Goal: Use online tool/utility: Use online tool/utility

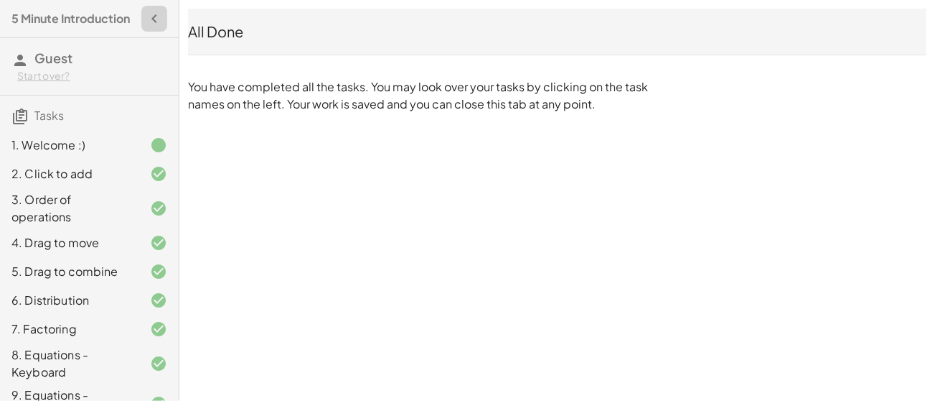
click at [146, 22] on icon "button" at bounding box center [154, 18] width 17 height 17
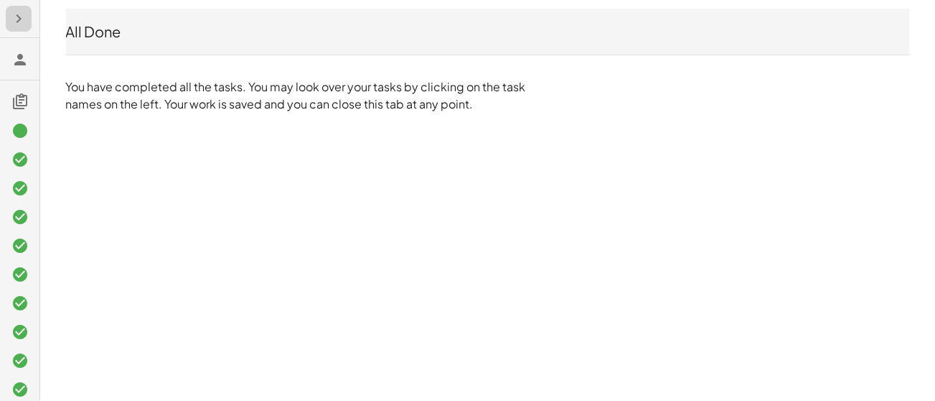
click at [17, 14] on icon "button" at bounding box center [18, 18] width 17 height 17
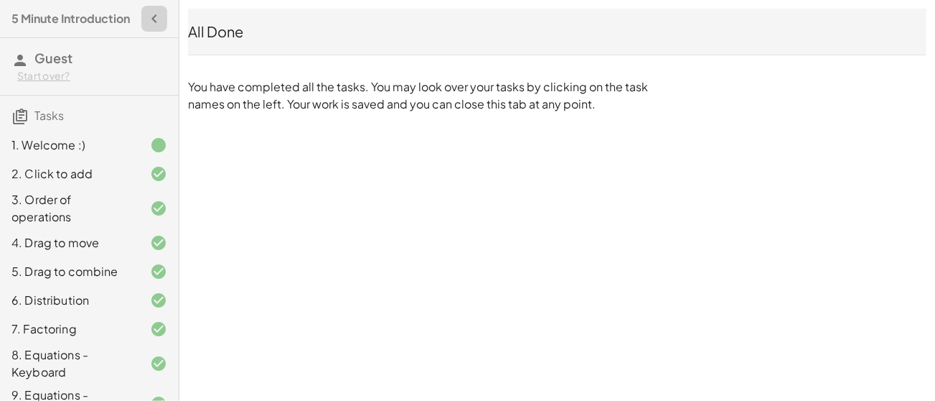
click at [146, 22] on icon "button" at bounding box center [154, 18] width 17 height 17
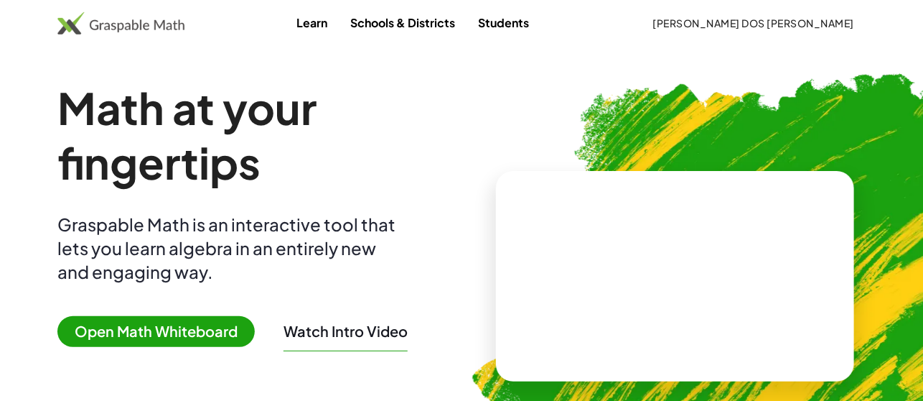
click at [161, 325] on span "Open Math Whiteboard" at bounding box center [155, 331] width 197 height 31
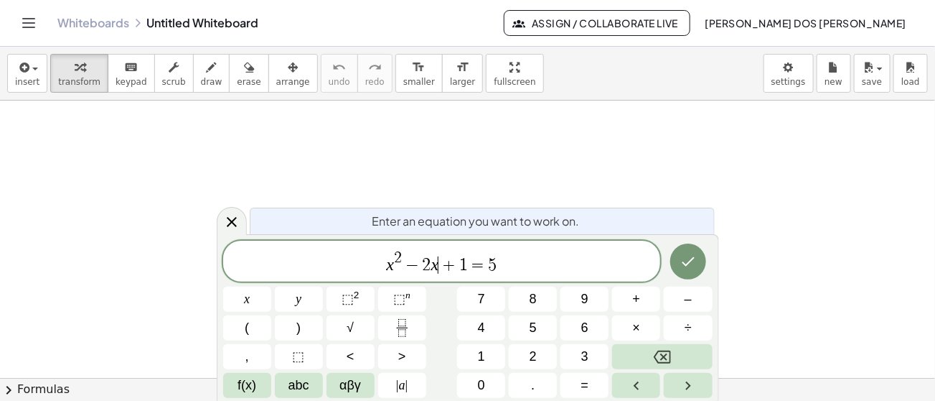
click at [468, 264] on span "=" at bounding box center [478, 264] width 21 height 17
click at [482, 265] on span "x 2 − 2 x = 5 ​" at bounding box center [442, 262] width 438 height 26
click at [697, 261] on button "Done" at bounding box center [689, 261] width 36 height 36
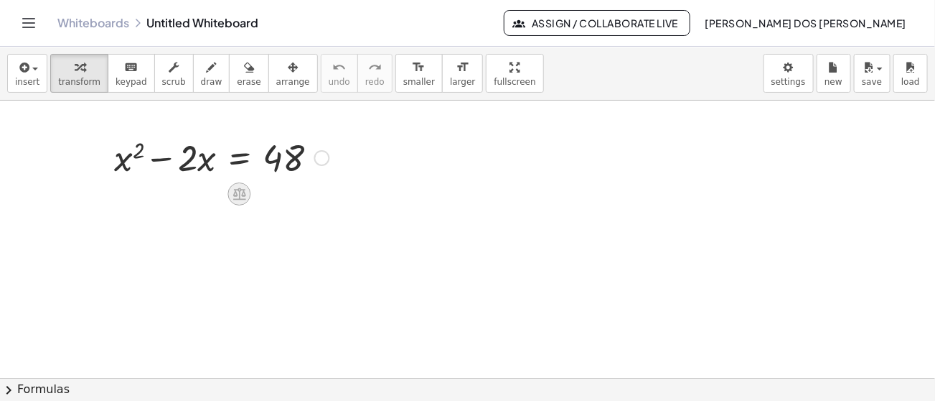
click at [242, 195] on icon at bounding box center [239, 194] width 13 height 12
click at [242, 195] on span "×" at bounding box center [239, 194] width 9 height 21
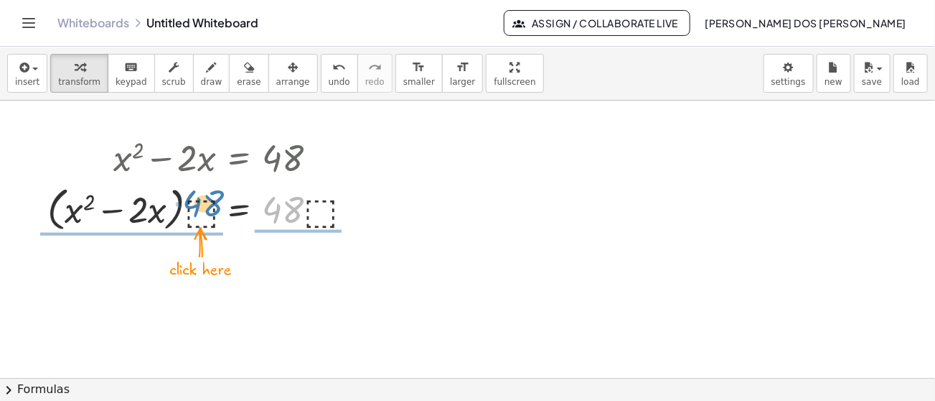
drag, startPoint x: 283, startPoint y: 207, endPoint x: 202, endPoint y: 201, distance: 80.6
click at [202, 201] on div at bounding box center [203, 208] width 327 height 55
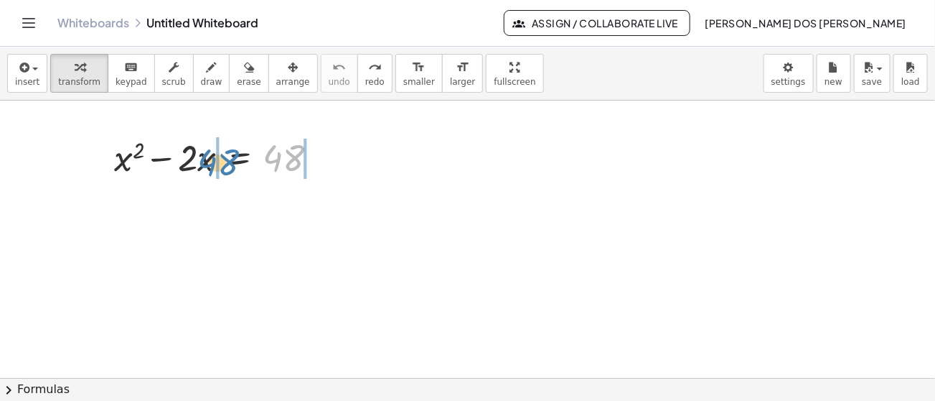
drag, startPoint x: 292, startPoint y: 155, endPoint x: 228, endPoint y: 160, distance: 64.1
click at [228, 160] on div at bounding box center [222, 156] width 230 height 49
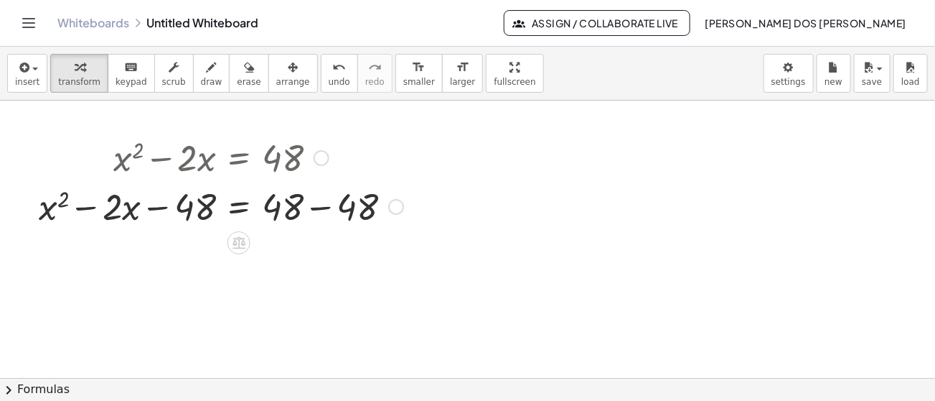
click at [124, 220] on div at bounding box center [221, 205] width 379 height 49
click at [309, 210] on div at bounding box center [221, 205] width 379 height 49
click at [309, 210] on div at bounding box center [184, 205] width 304 height 49
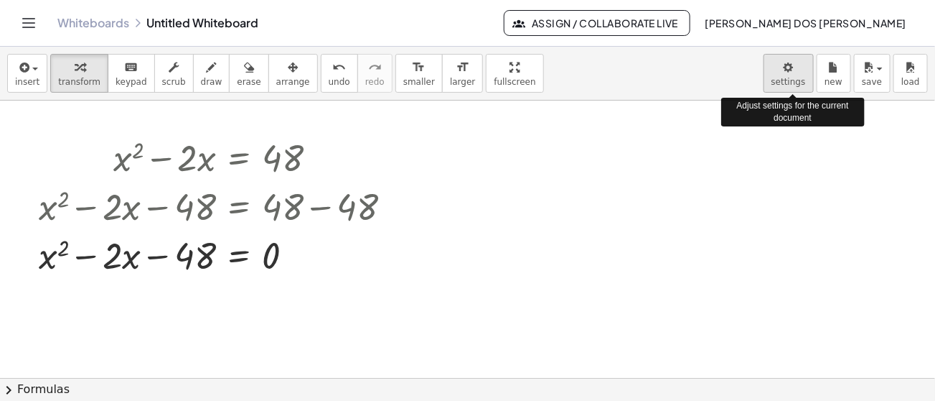
click at [797, 83] on body "Graspable Math Activities Get Started Activity Bank Assigned Work Classes White…" at bounding box center [467, 200] width 935 height 401
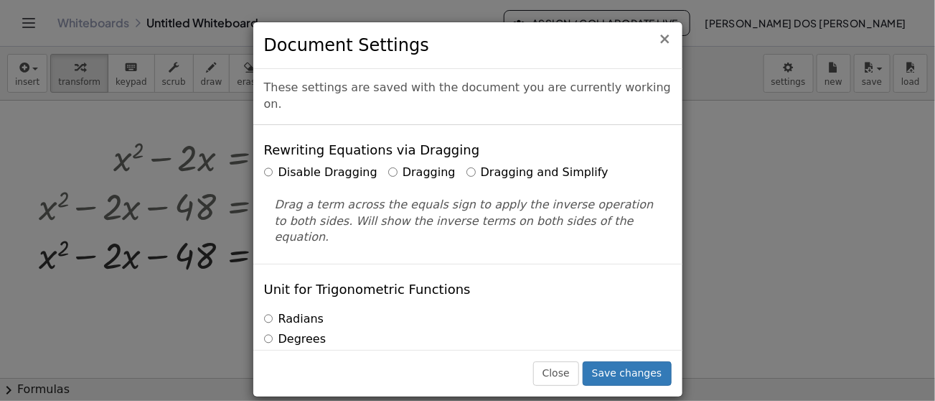
click at [667, 43] on span "×" at bounding box center [665, 38] width 13 height 17
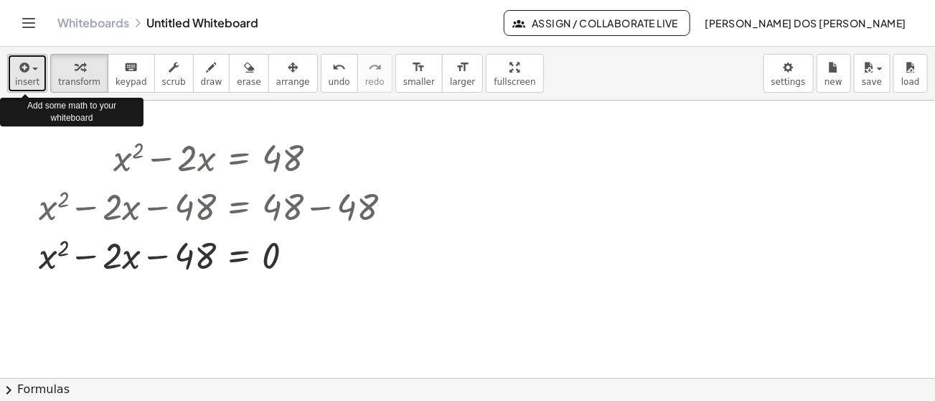
click at [37, 70] on button "insert" at bounding box center [27, 73] width 40 height 39
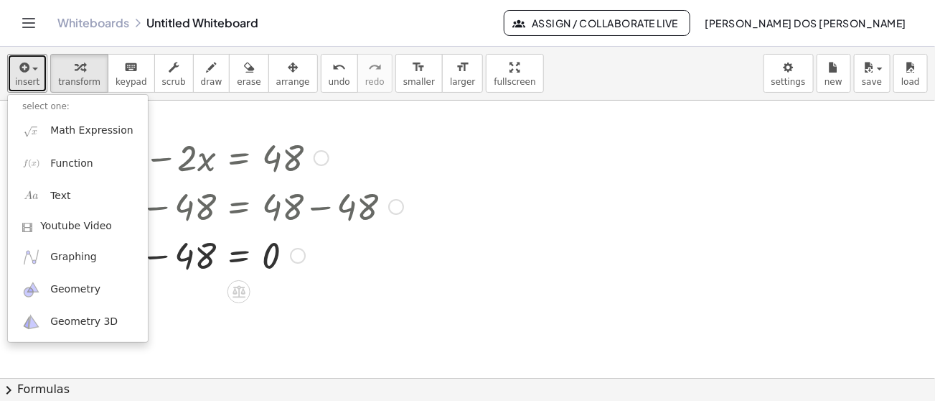
click at [302, 253] on div at bounding box center [298, 256] width 16 height 16
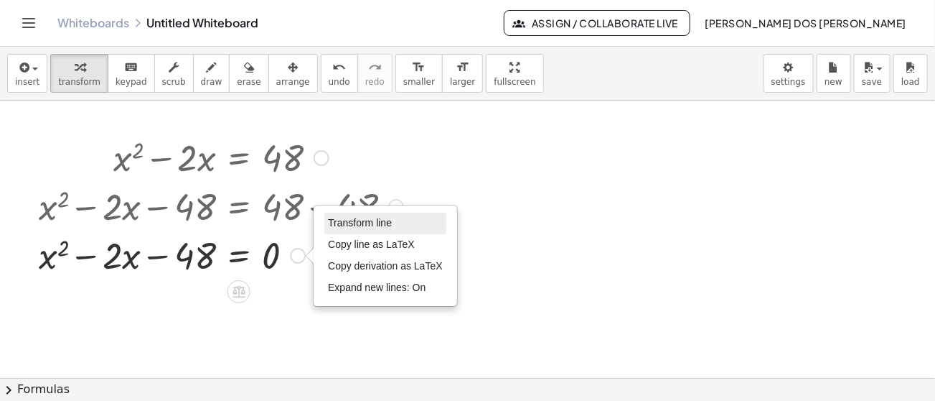
click at [337, 225] on span "Transform line" at bounding box center [360, 222] width 64 height 11
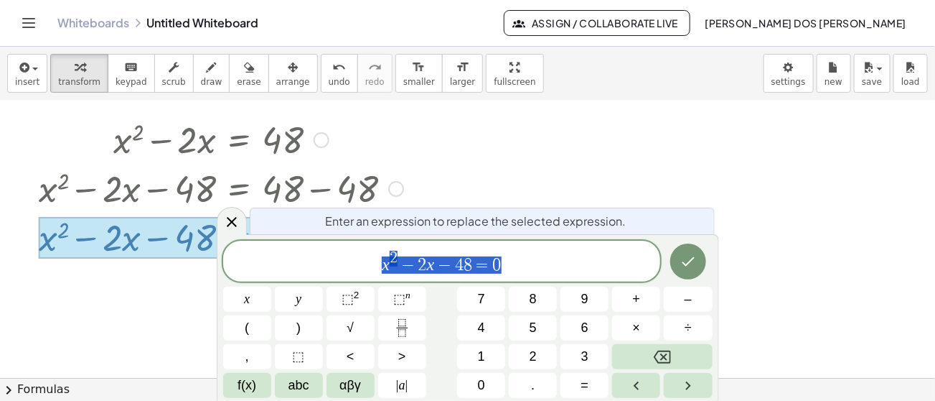
scroll to position [20, 0]
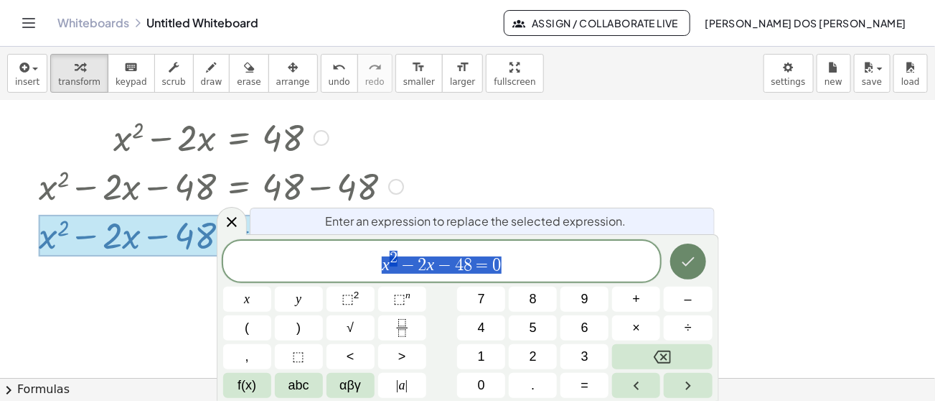
click at [699, 262] on button "Done" at bounding box center [689, 261] width 36 height 36
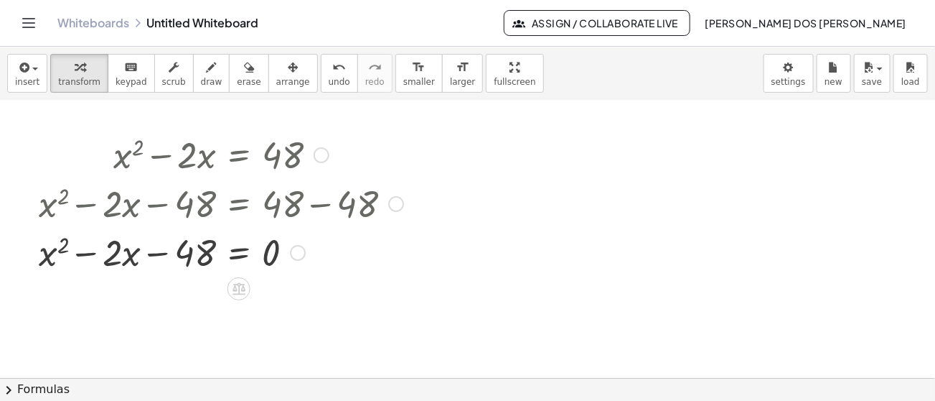
scroll to position [0, 0]
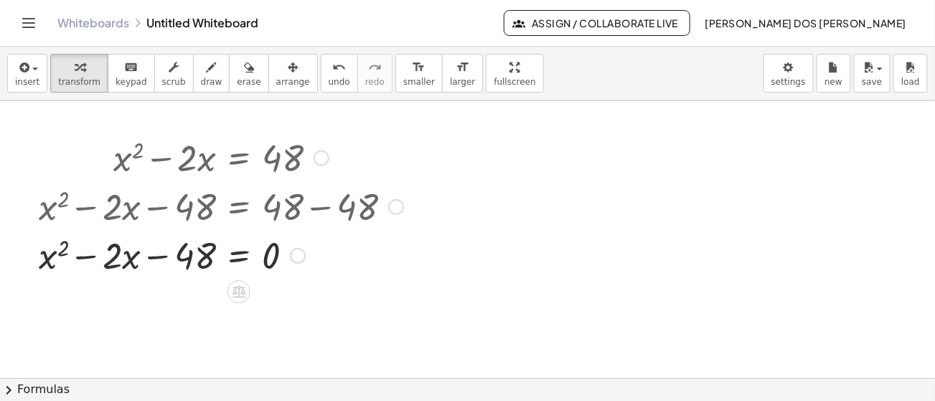
drag, startPoint x: 451, startPoint y: 195, endPoint x: 363, endPoint y: 298, distance: 135.0
drag, startPoint x: 149, startPoint y: 261, endPoint x: 124, endPoint y: 268, distance: 25.9
click at [124, 268] on div at bounding box center [221, 254] width 379 height 49
click at [119, 256] on div at bounding box center [221, 254] width 379 height 49
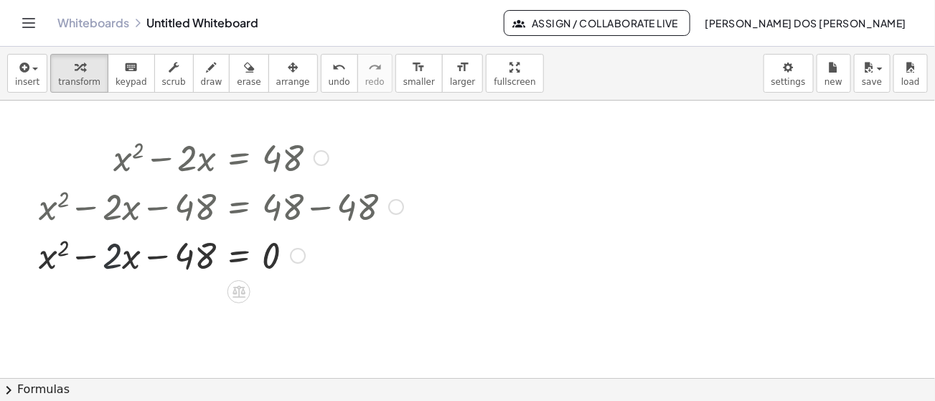
click at [119, 256] on div at bounding box center [221, 254] width 379 height 49
click at [236, 258] on div at bounding box center [221, 254] width 379 height 49
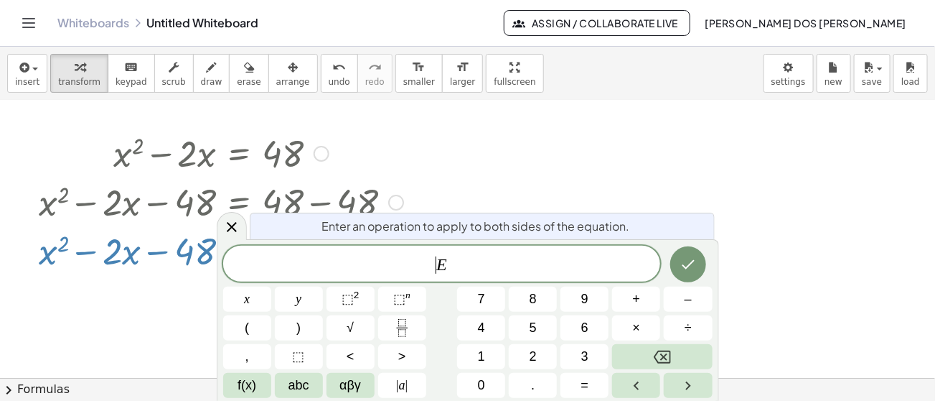
click at [236, 258] on span "​ E" at bounding box center [442, 265] width 438 height 20
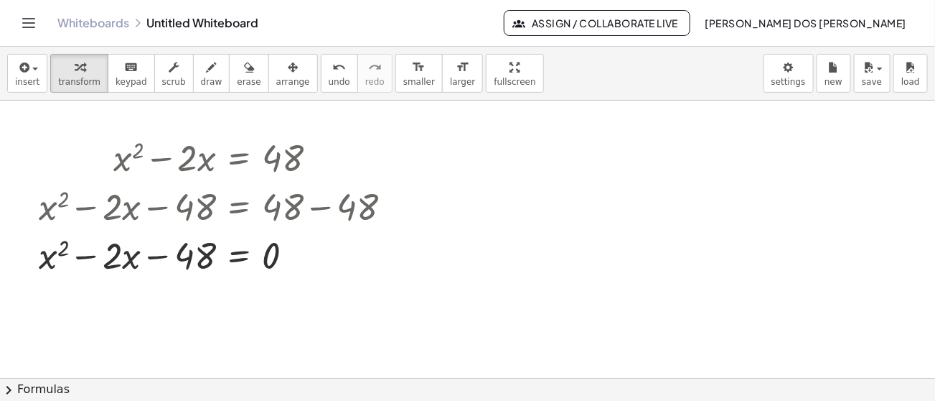
click at [9, 391] on span "chevron_right" at bounding box center [8, 389] width 17 height 17
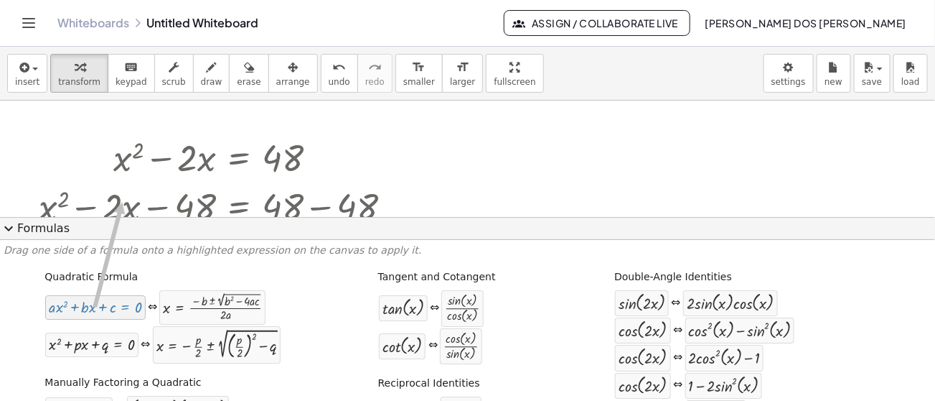
drag, startPoint x: 75, startPoint y: 307, endPoint x: 120, endPoint y: 203, distance: 113.2
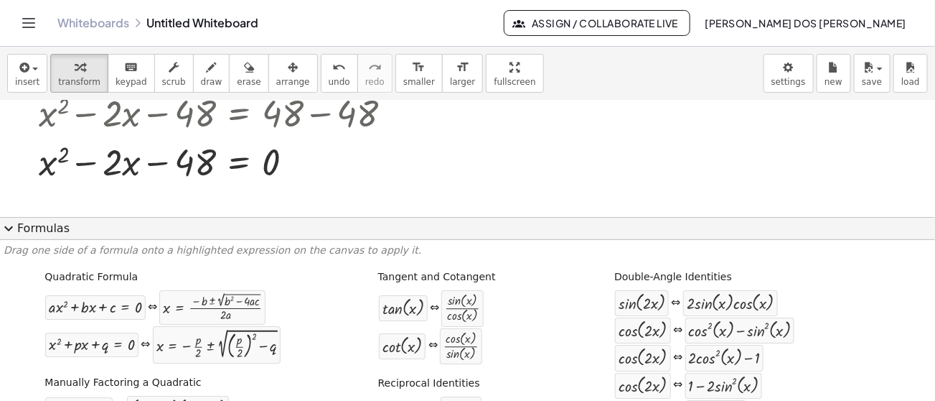
scroll to position [95, 0]
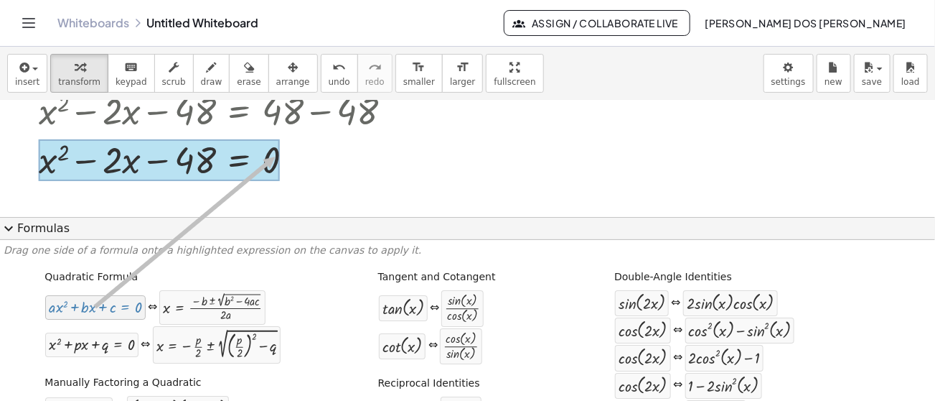
drag, startPoint x: 108, startPoint y: 313, endPoint x: 273, endPoint y: 157, distance: 227.0
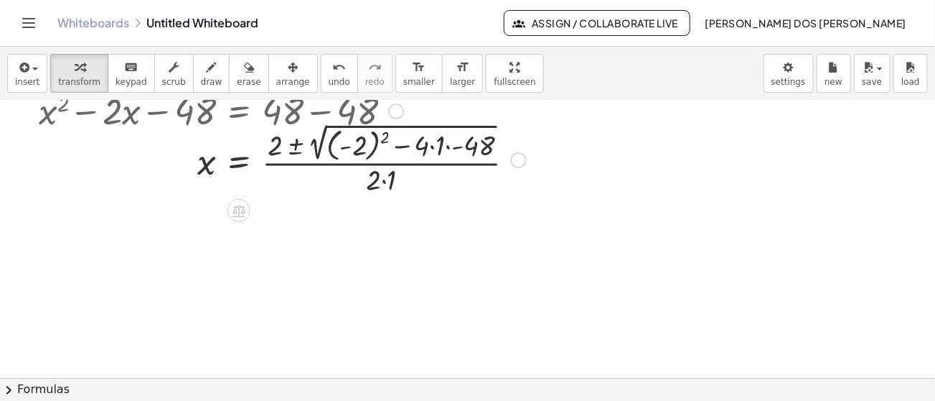
click at [370, 142] on div at bounding box center [283, 158] width 502 height 78
click at [370, 142] on div at bounding box center [259, 158] width 454 height 75
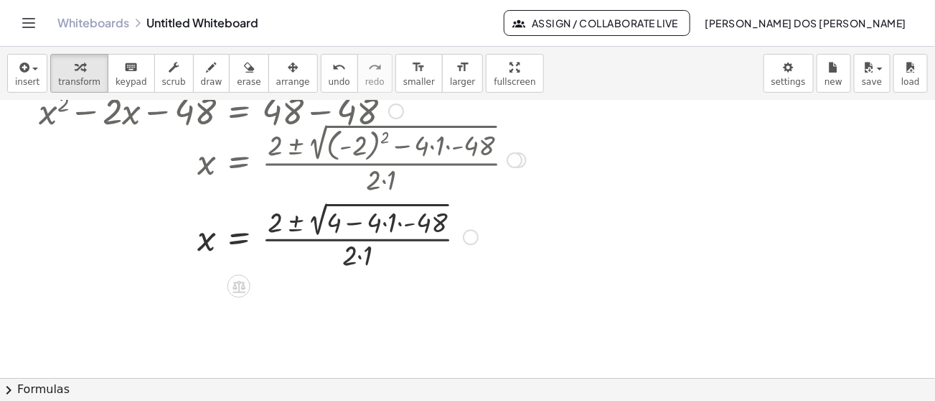
click at [353, 229] on div at bounding box center [283, 234] width 502 height 75
click at [391, 233] on div at bounding box center [283, 234] width 502 height 75
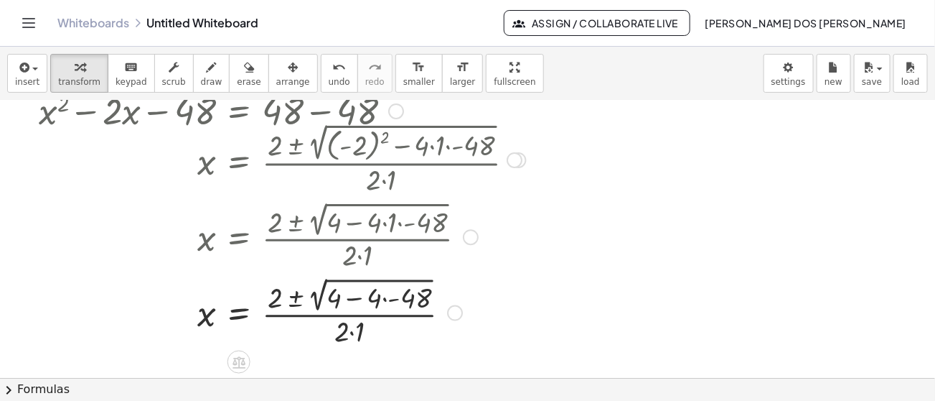
click at [392, 290] on div at bounding box center [283, 311] width 502 height 75
click at [373, 297] on div at bounding box center [283, 311] width 502 height 75
click at [358, 294] on div at bounding box center [283, 311] width 502 height 75
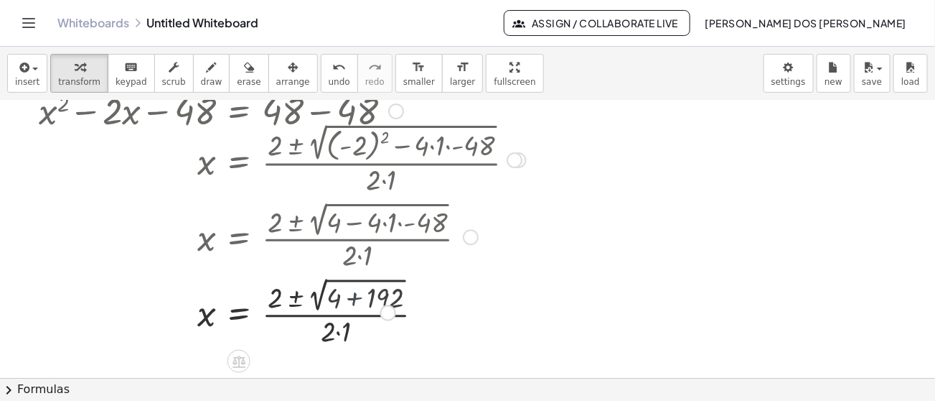
click at [358, 294] on div at bounding box center [283, 311] width 502 height 75
click at [317, 327] on div at bounding box center [283, 311] width 502 height 75
click at [341, 295] on div at bounding box center [283, 311] width 502 height 75
click at [341, 295] on div at bounding box center [283, 311] width 502 height 72
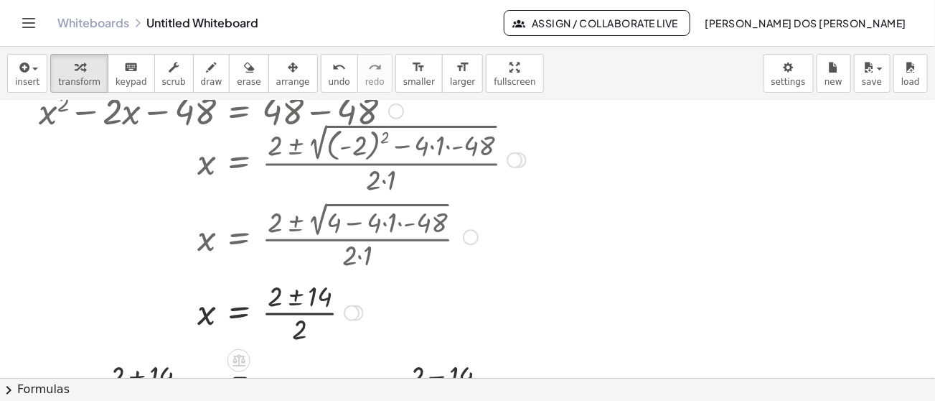
click at [282, 294] on div at bounding box center [283, 311] width 502 height 72
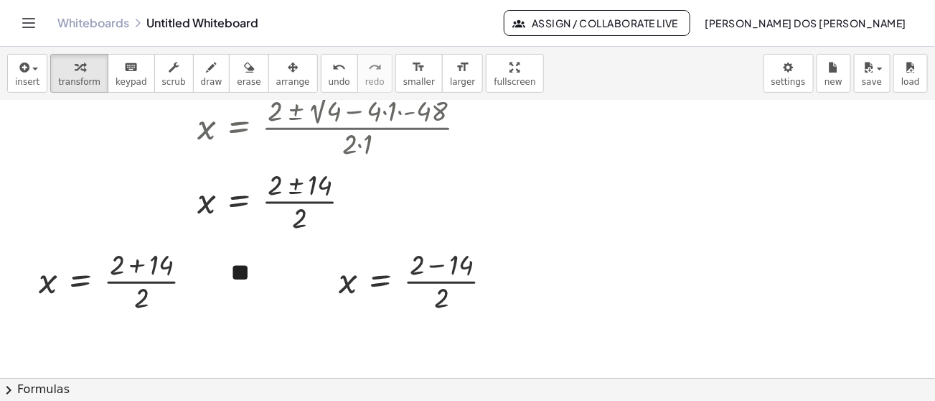
scroll to position [198, 0]
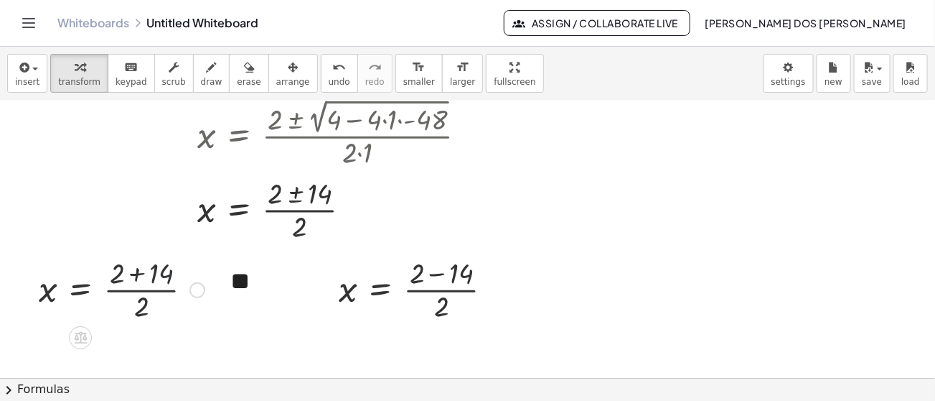
click at [150, 276] on div at bounding box center [122, 289] width 180 height 72
click at [150, 276] on div at bounding box center [102, 289] width 141 height 72
click at [122, 281] on div at bounding box center [102, 289] width 141 height 72
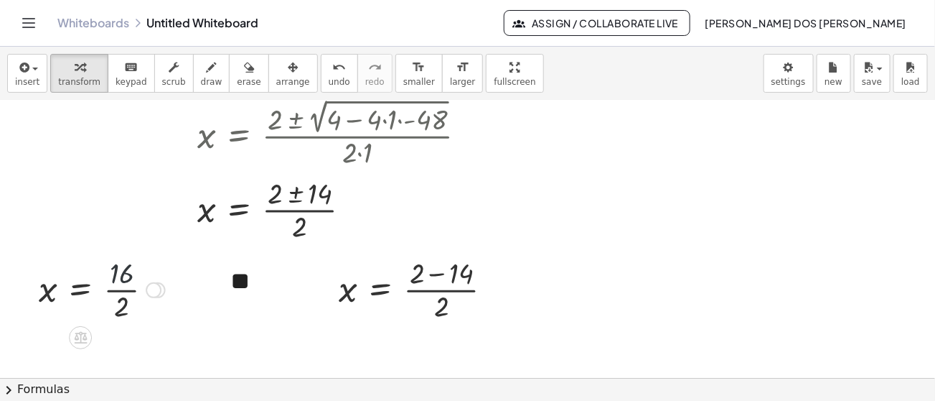
click at [122, 281] on div at bounding box center [102, 289] width 141 height 72
click at [123, 294] on div at bounding box center [102, 289] width 141 height 72
click at [123, 294] on div at bounding box center [95, 288] width 126 height 47
click at [450, 276] on div at bounding box center [422, 289] width 180 height 72
click at [450, 276] on div at bounding box center [408, 289] width 153 height 72
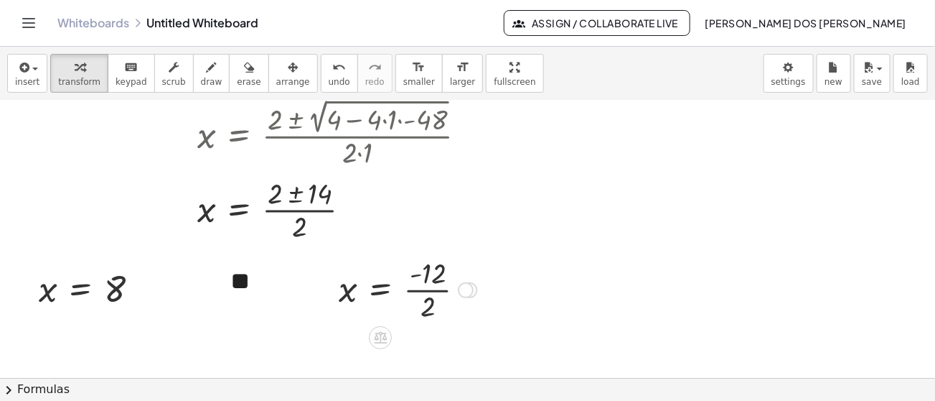
click at [429, 288] on div at bounding box center [408, 289] width 153 height 72
click at [429, 288] on div at bounding box center [402, 288] width 141 height 47
click at [141, 180] on div at bounding box center [283, 208] width 502 height 72
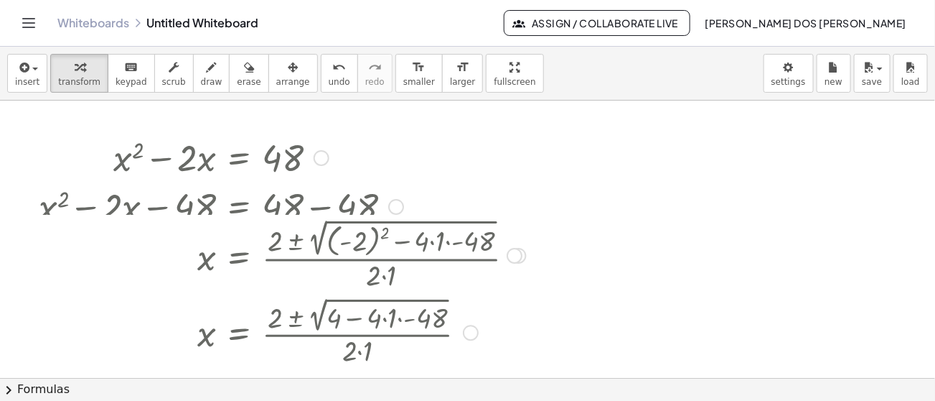
click at [518, 258] on div at bounding box center [515, 256] width 16 height 16
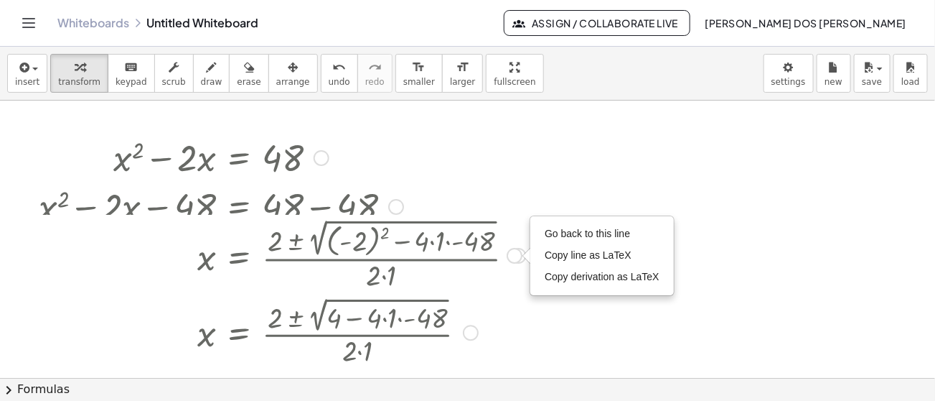
click at [518, 258] on div "Go back to this line Copy line as LaTeX Copy derivation as LaTeX" at bounding box center [515, 256] width 16 height 16
click at [577, 237] on span "Go back to this line" at bounding box center [587, 233] width 85 height 11
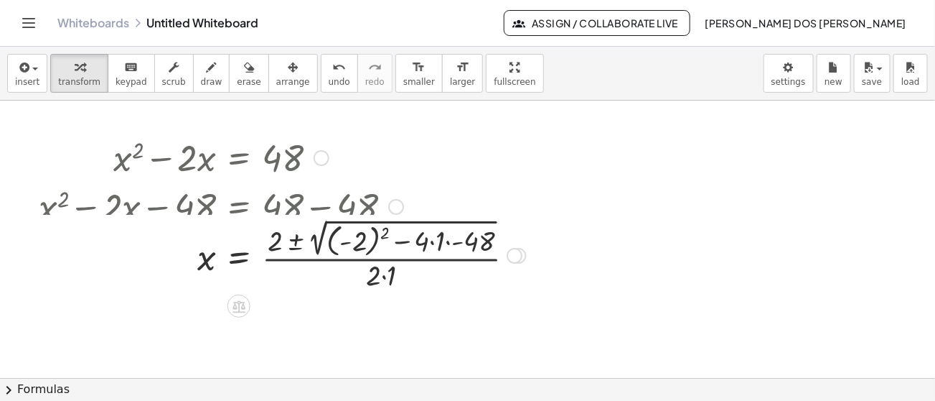
click at [522, 256] on div "Go back to this line Copy line as LaTeX Copy derivation as LaTeX" at bounding box center [515, 256] width 16 height 16
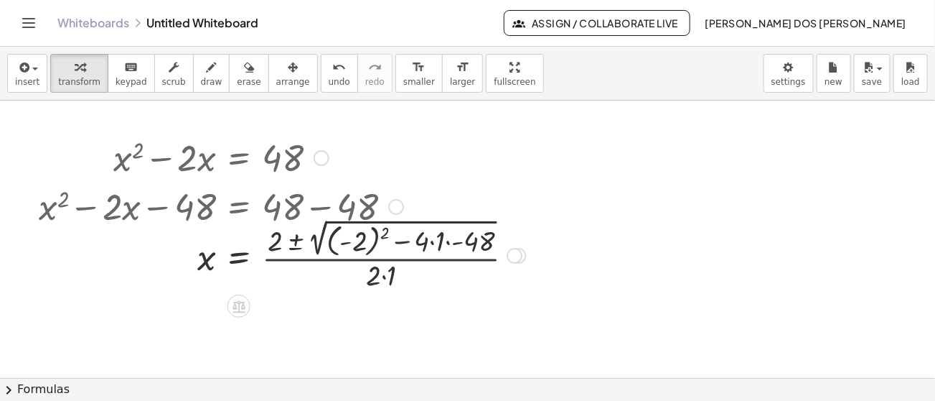
click at [315, 263] on div at bounding box center [283, 254] width 502 height 78
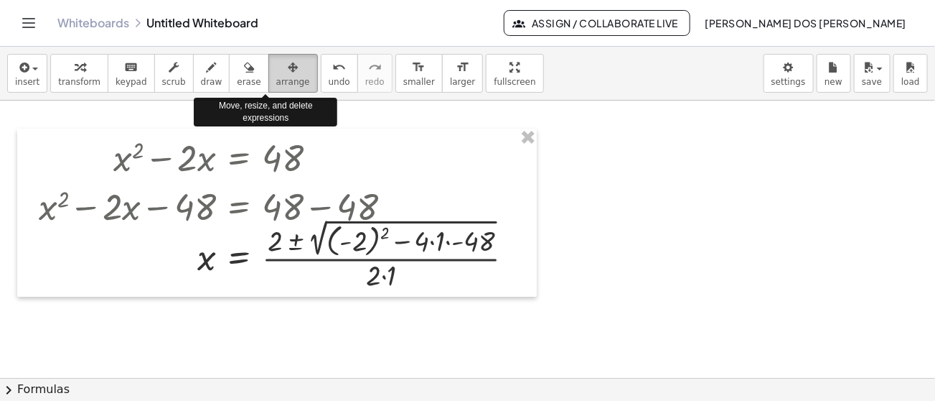
click at [288, 69] on icon "button" at bounding box center [293, 67] width 10 height 17
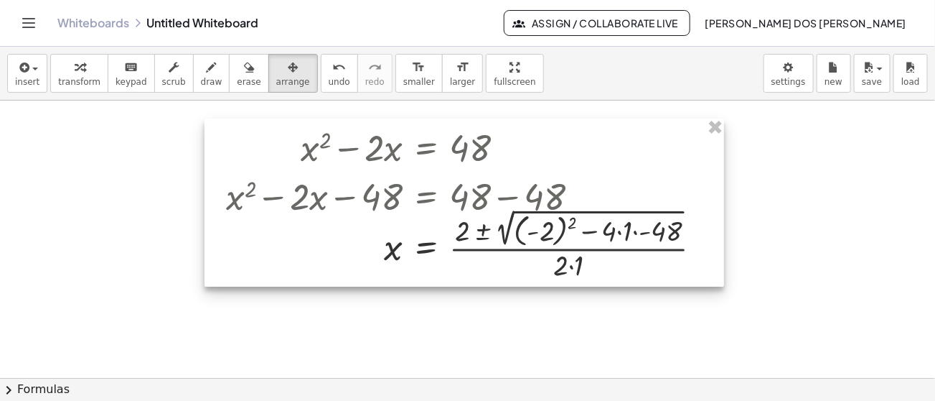
drag, startPoint x: 311, startPoint y: 238, endPoint x: 498, endPoint y: 228, distance: 186.9
click at [498, 228] on div at bounding box center [465, 202] width 520 height 169
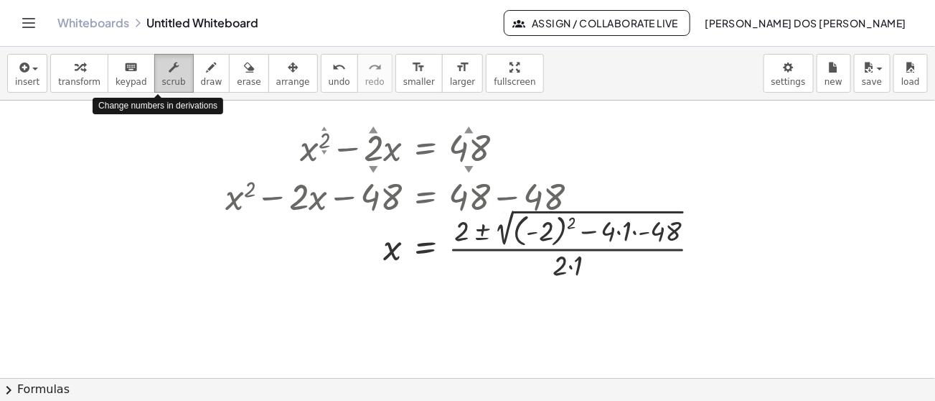
click at [162, 80] on span "scrub" at bounding box center [174, 82] width 24 height 10
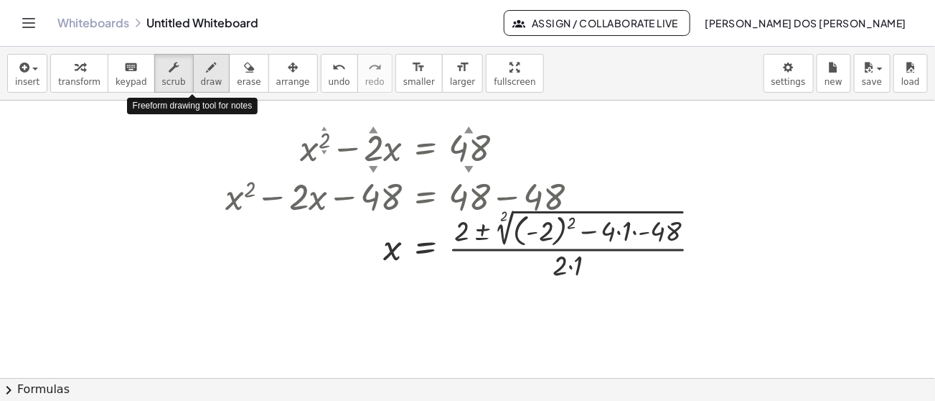
click at [201, 77] on span "draw" at bounding box center [212, 82] width 22 height 10
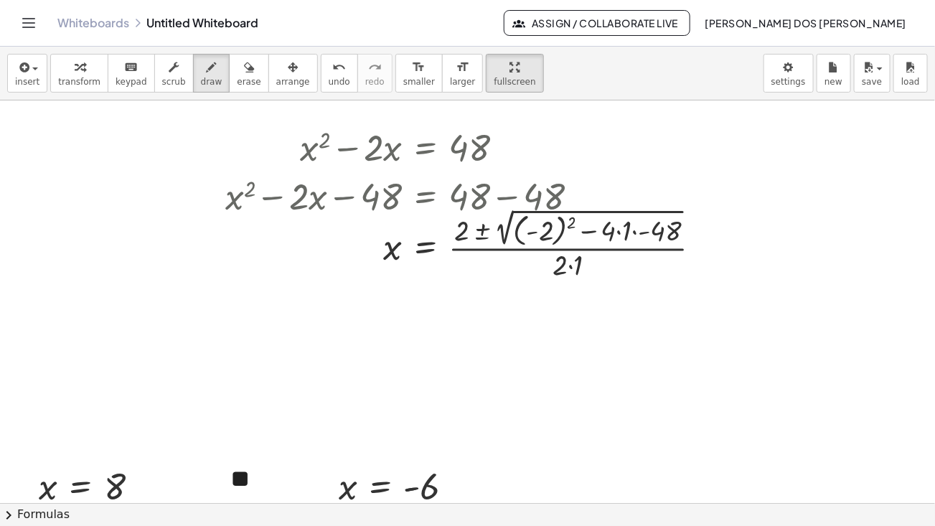
drag, startPoint x: 470, startPoint y: 77, endPoint x: 470, endPoint y: 173, distance: 96.2
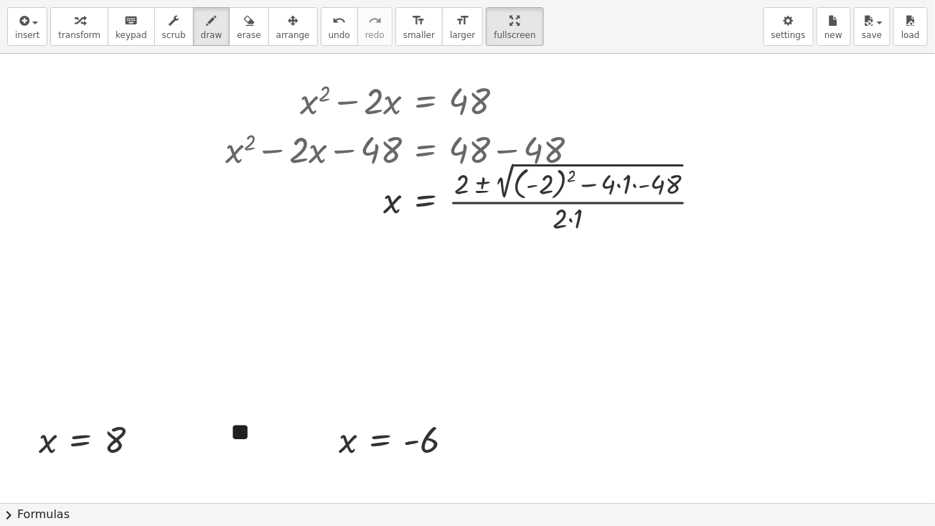
click at [470, 173] on div "insert select one: Math Expression Function Text Youtube Video Graphing Geometr…" at bounding box center [467, 263] width 935 height 526
click at [107, 400] on div at bounding box center [467, 503] width 935 height 899
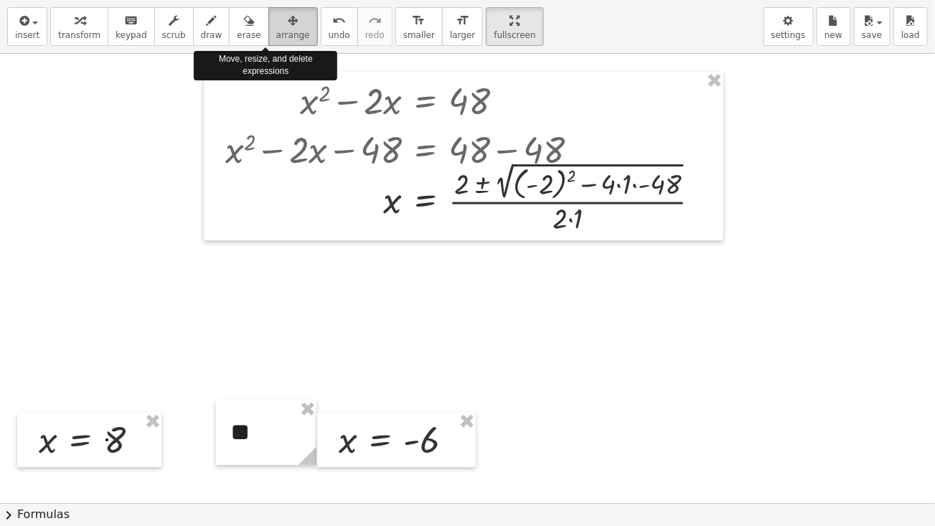
click at [276, 30] on span "arrange" at bounding box center [293, 35] width 34 height 10
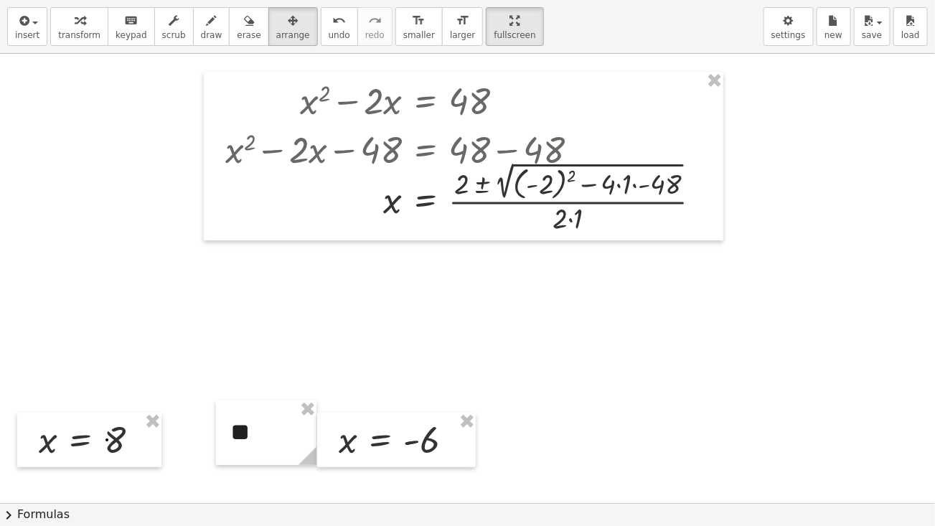
drag, startPoint x: 414, startPoint y: 427, endPoint x: 566, endPoint y: 323, distance: 184.4
drag, startPoint x: 566, startPoint y: 323, endPoint x: 393, endPoint y: 347, distance: 174.0
click at [393, 347] on div at bounding box center [467, 503] width 935 height 899
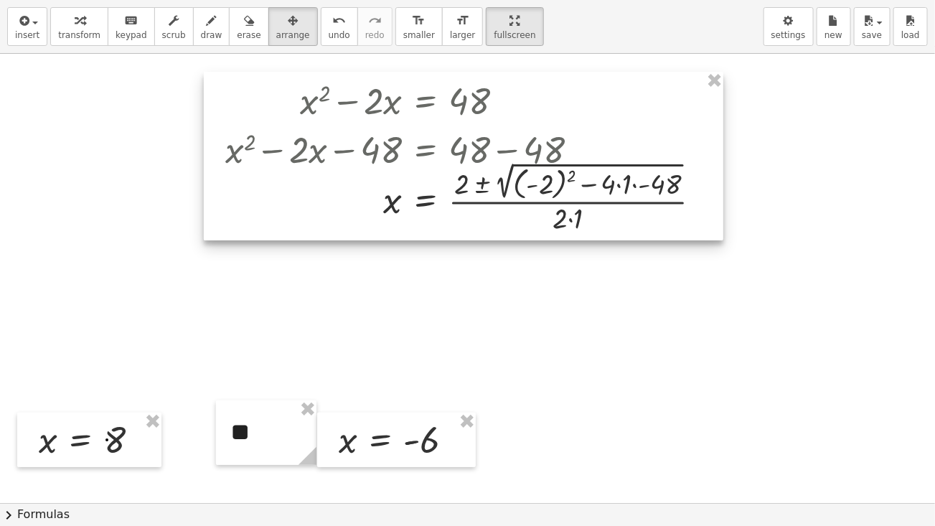
click at [625, 204] on div at bounding box center [464, 156] width 520 height 169
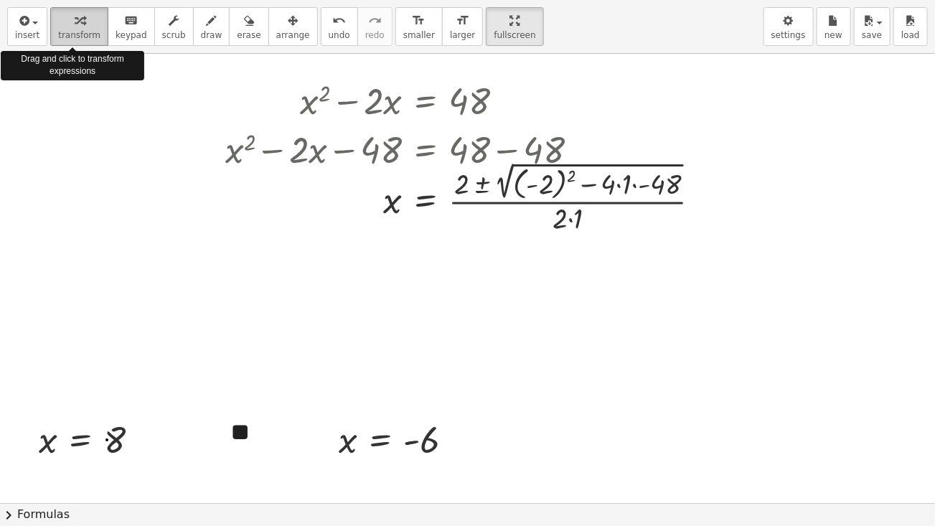
click at [75, 25] on icon "button" at bounding box center [80, 20] width 10 height 17
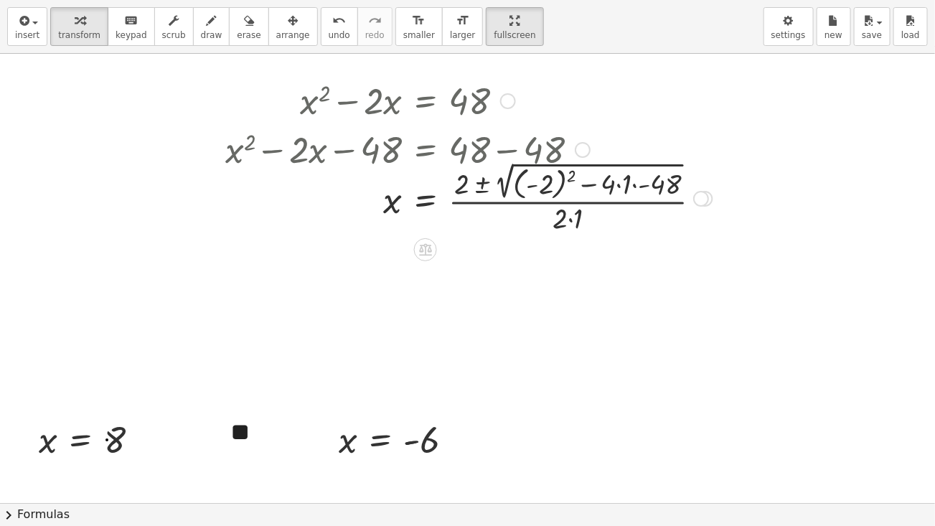
click at [382, 139] on div at bounding box center [469, 148] width 502 height 49
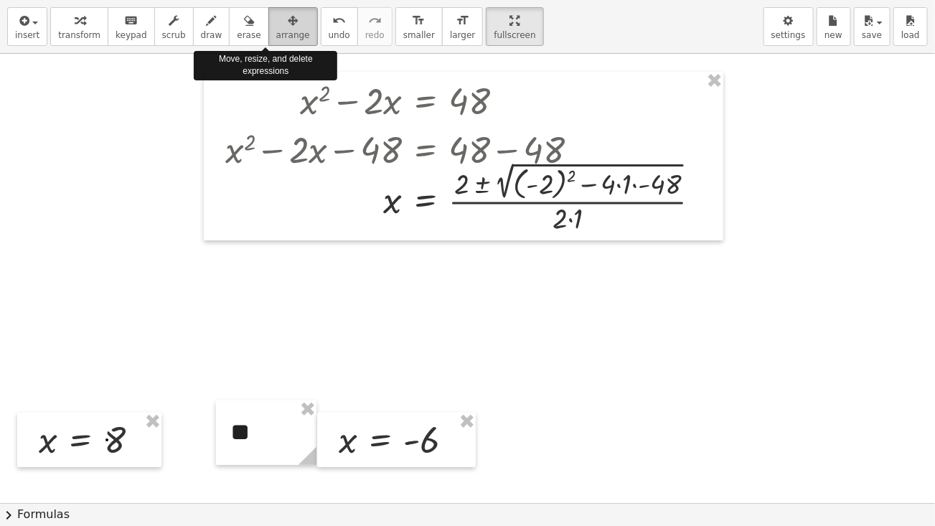
click at [276, 33] on span "arrange" at bounding box center [293, 35] width 34 height 10
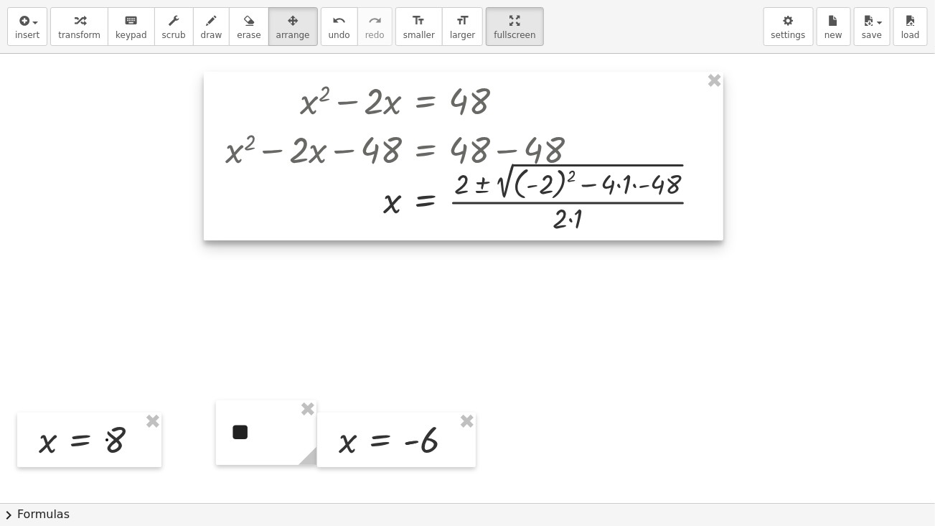
click at [529, 163] on div at bounding box center [464, 156] width 520 height 169
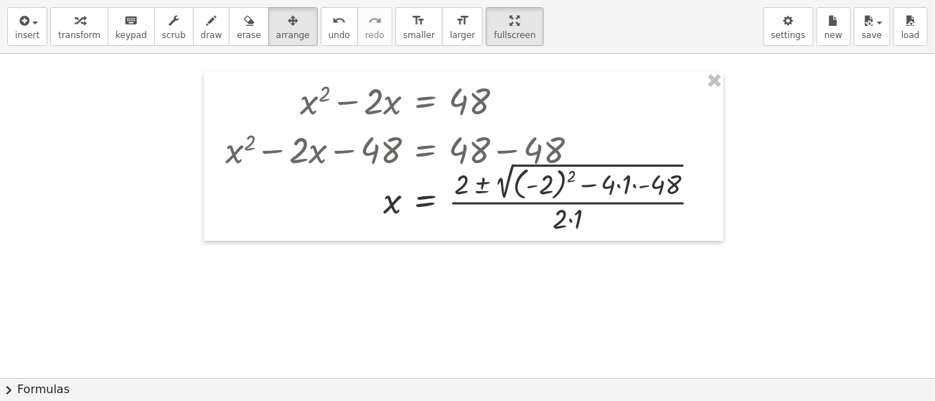
drag, startPoint x: 482, startPoint y: 27, endPoint x: 482, endPoint y: -70, distance: 96.9
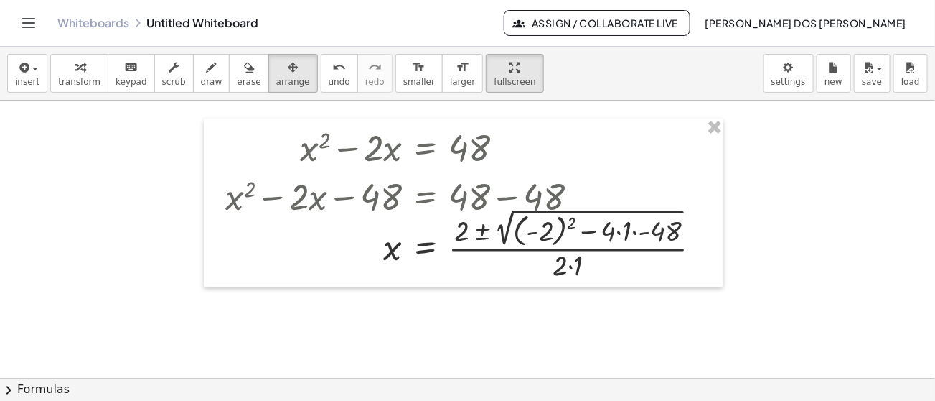
click at [482, 0] on html "Graspable Math Activities Get Started Activity Bank Assigned Work Classes White…" at bounding box center [467, 200] width 935 height 401
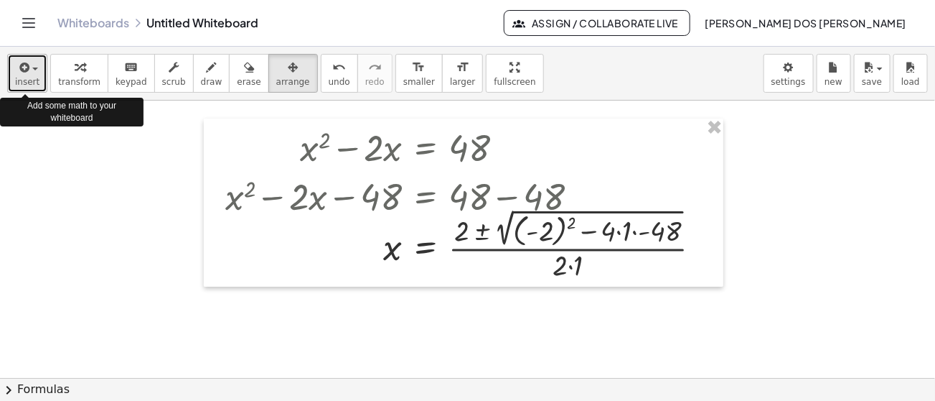
click at [25, 85] on span "insert" at bounding box center [27, 82] width 24 height 10
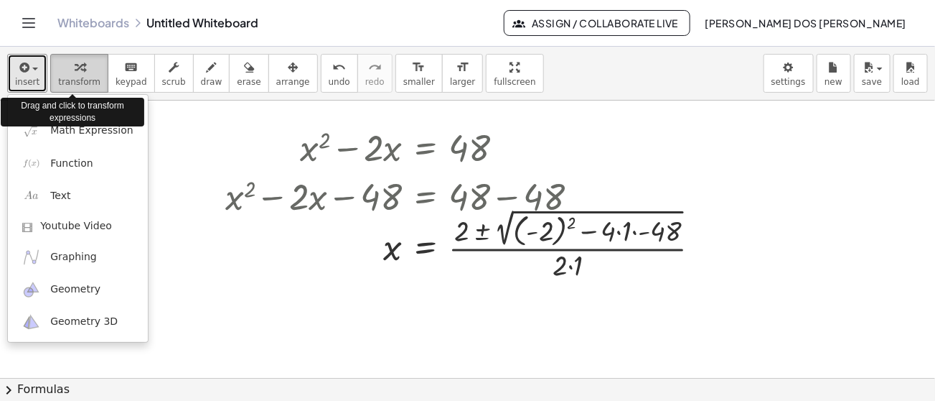
click at [75, 74] on icon "button" at bounding box center [80, 67] width 10 height 17
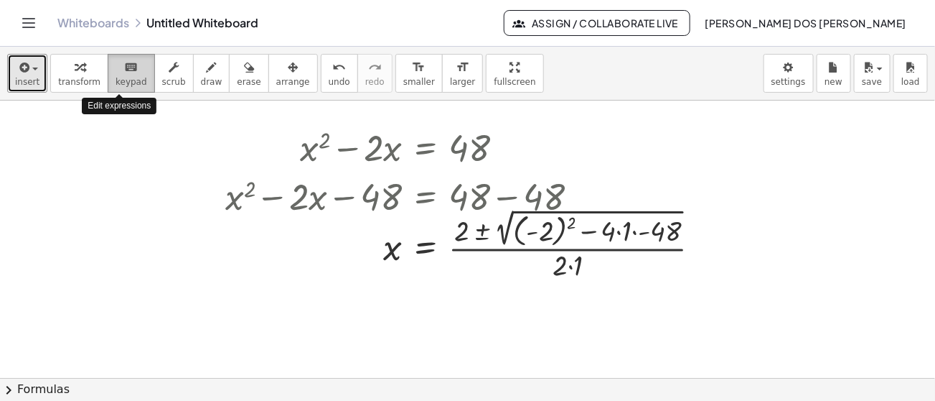
click at [108, 73] on button "keyboard keypad" at bounding box center [131, 73] width 47 height 39
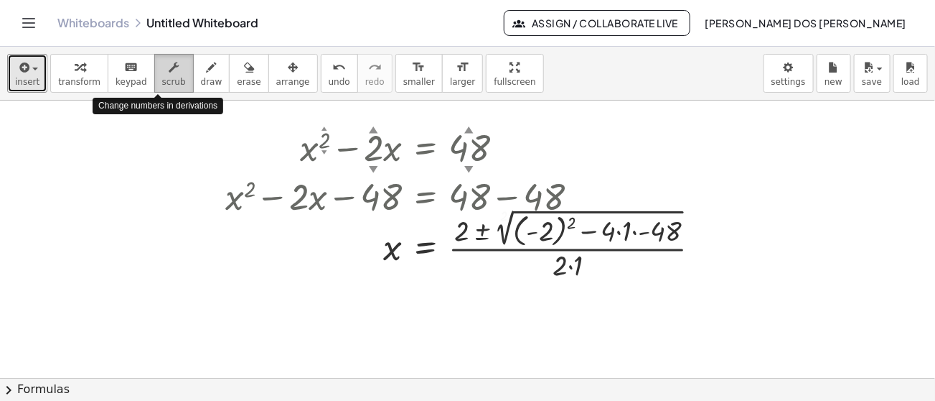
click at [162, 78] on span "scrub" at bounding box center [174, 82] width 24 height 10
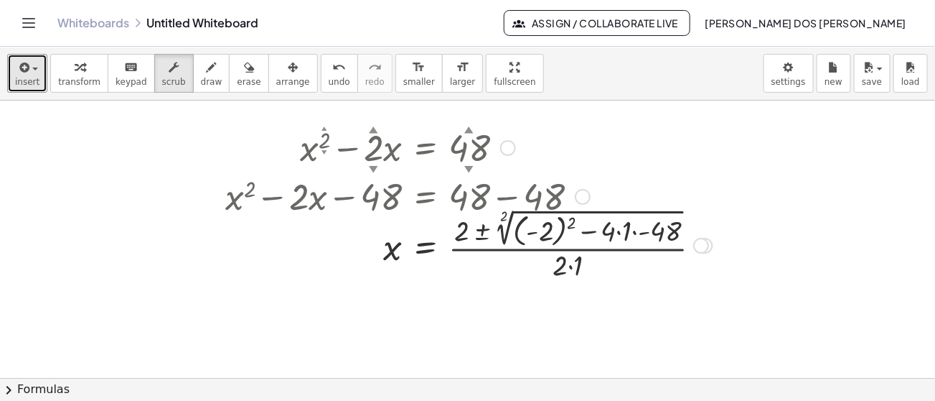
click at [345, 200] on div at bounding box center [469, 195] width 502 height 49
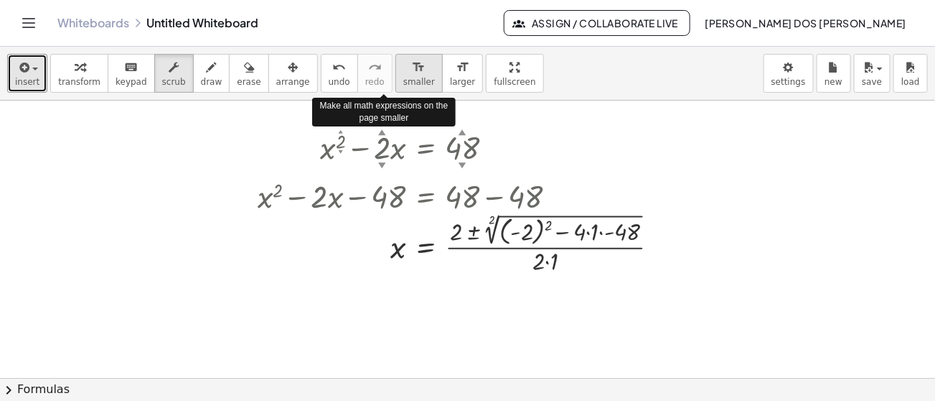
click at [403, 80] on span "smaller" at bounding box center [419, 82] width 32 height 10
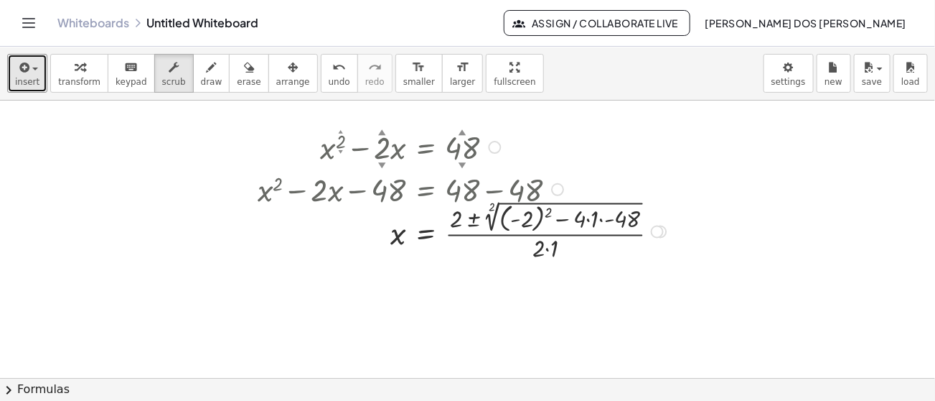
click at [536, 202] on div at bounding box center [465, 230] width 428 height 67
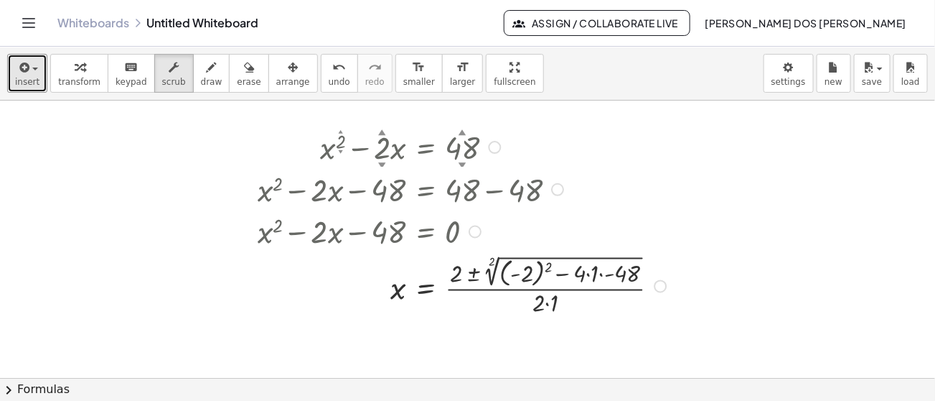
drag, startPoint x: 659, startPoint y: 231, endPoint x: 452, endPoint y: 341, distance: 234.8
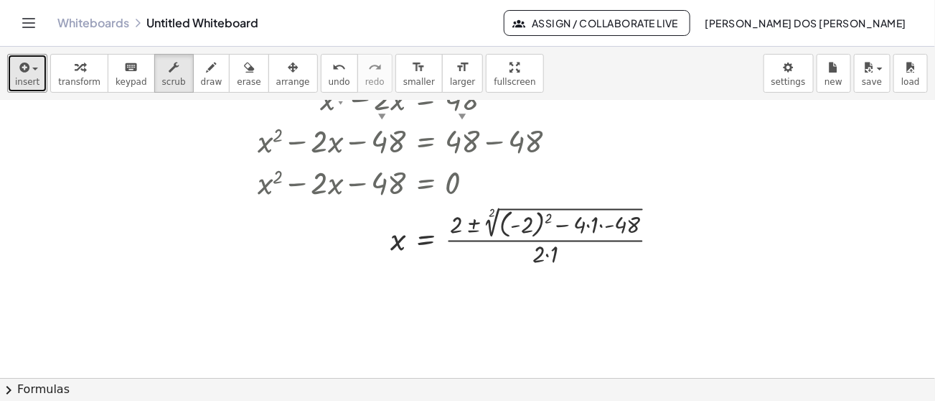
scroll to position [50, 0]
click at [562, 220] on div at bounding box center [465, 234] width 428 height 67
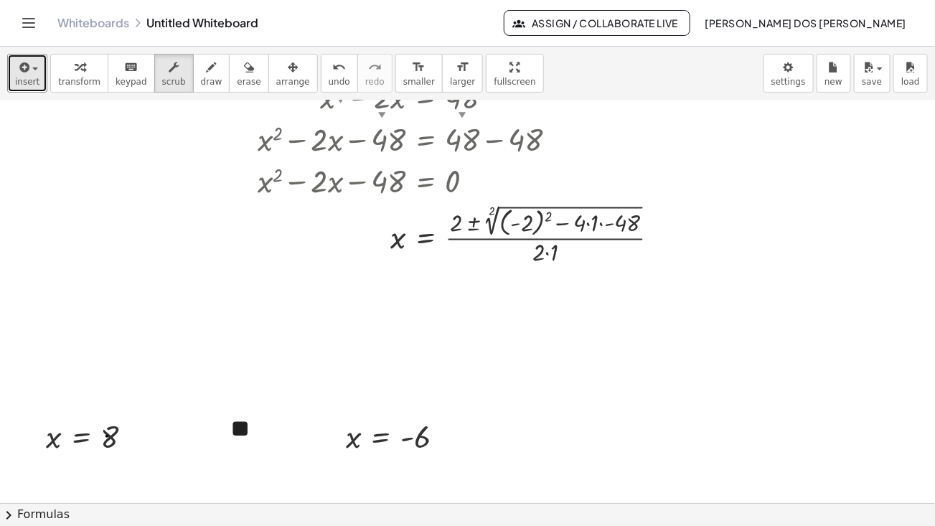
drag, startPoint x: 467, startPoint y: 66, endPoint x: 467, endPoint y: 163, distance: 96.9
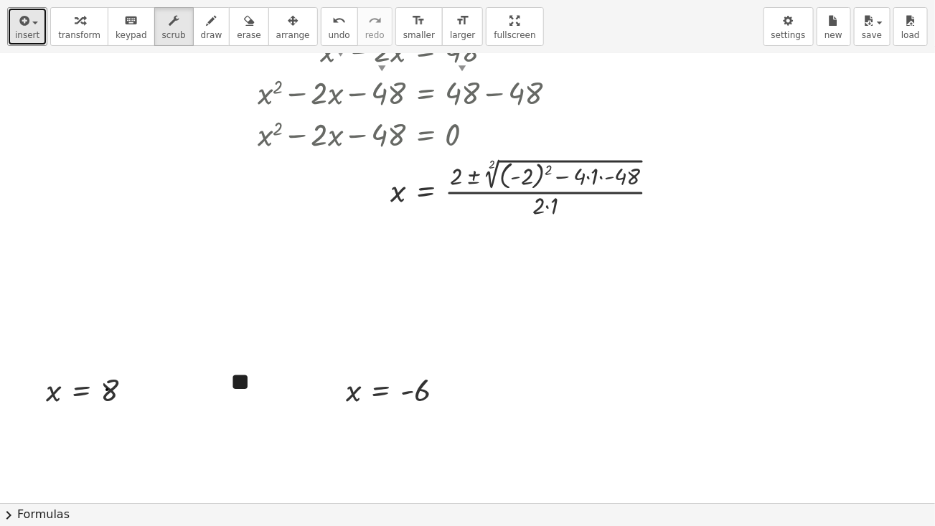
click at [467, 163] on div "insert select one: Math Expression Function Text Youtube Video Graphing Geometr…" at bounding box center [467, 263] width 935 height 526
drag, startPoint x: 511, startPoint y: 180, endPoint x: 441, endPoint y: 216, distance: 79.0
click at [441, 216] on div at bounding box center [465, 187] width 428 height 67
click at [276, 34] on span "arrange" at bounding box center [293, 35] width 34 height 10
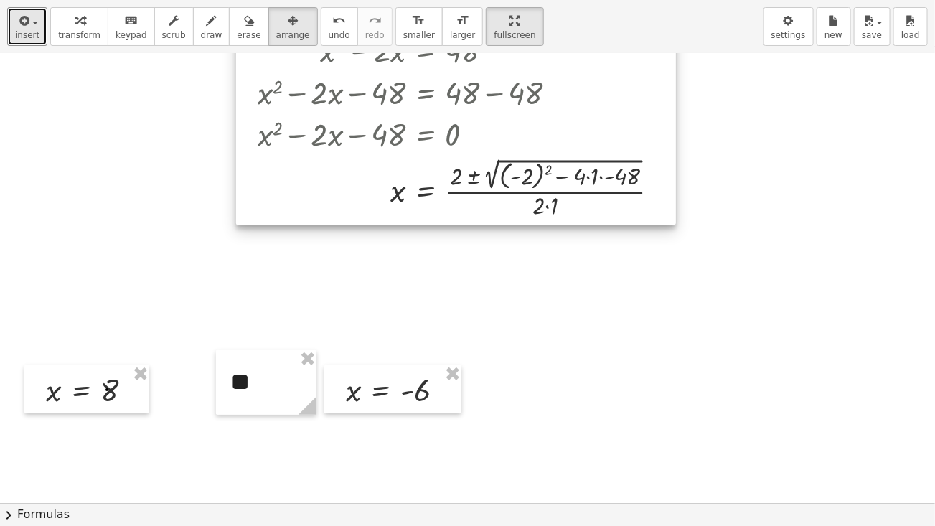
click at [488, 177] on div at bounding box center [456, 124] width 440 height 200
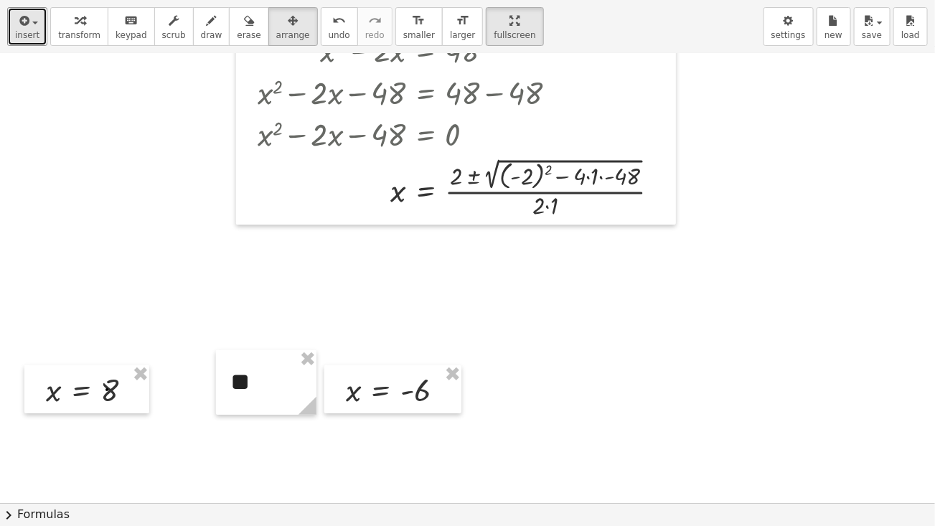
click at [347, 251] on div at bounding box center [467, 453] width 935 height 899
click at [415, 262] on div at bounding box center [467, 453] width 935 height 899
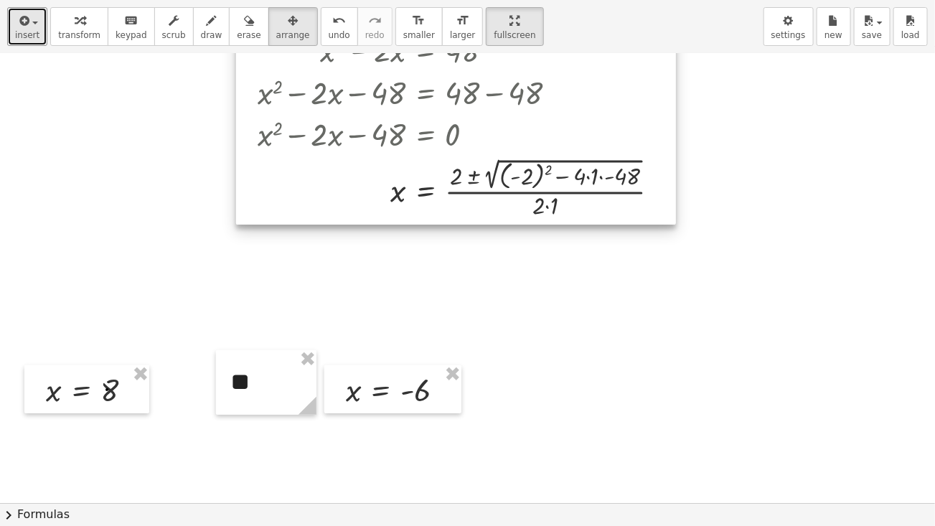
click at [569, 187] on div at bounding box center [456, 124] width 440 height 200
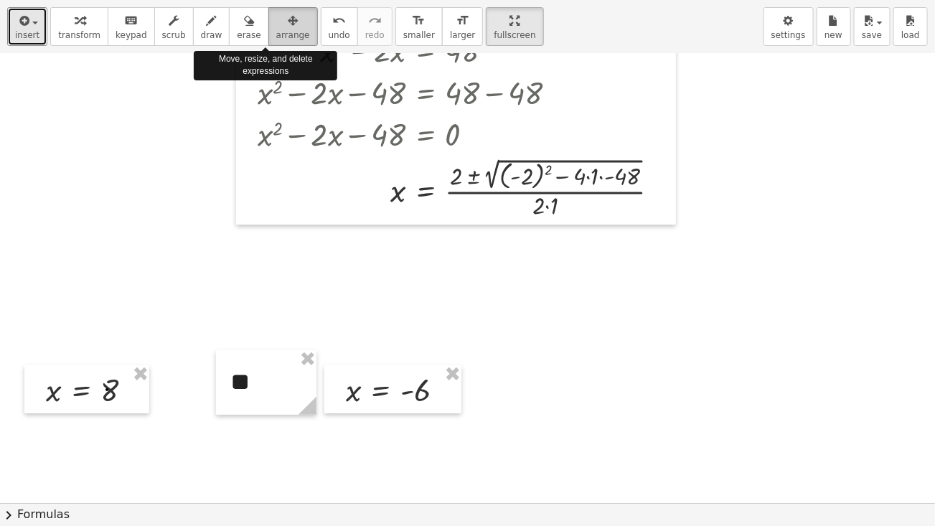
click at [276, 34] on span "arrange" at bounding box center [293, 35] width 34 height 10
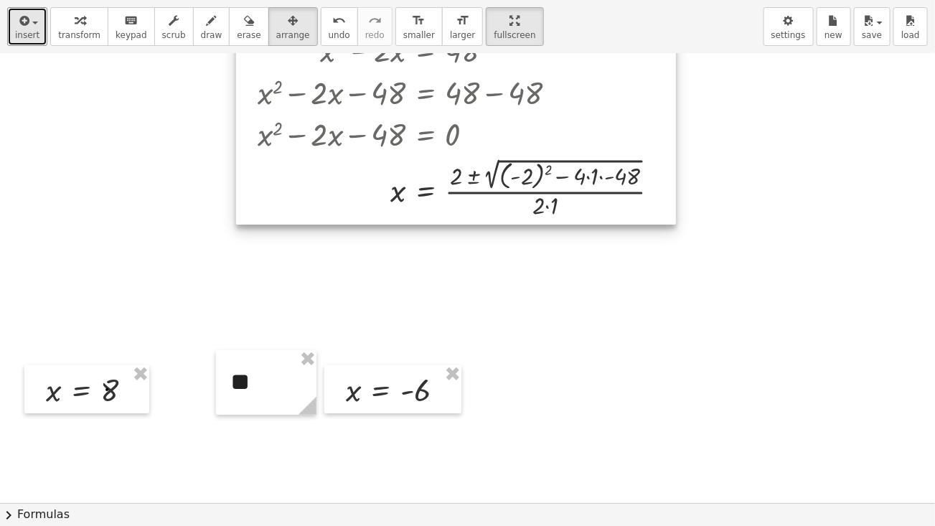
click at [545, 182] on div at bounding box center [456, 124] width 440 height 200
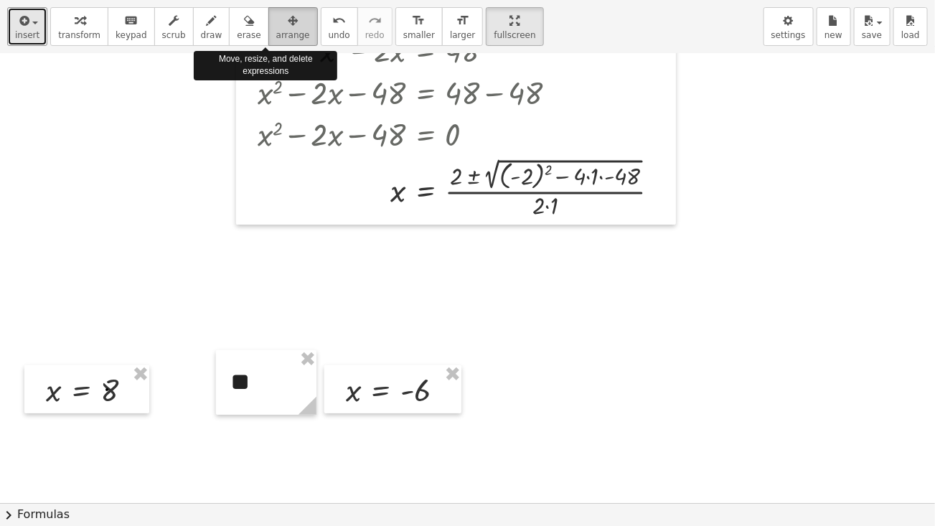
click at [276, 34] on span "arrange" at bounding box center [293, 35] width 34 height 10
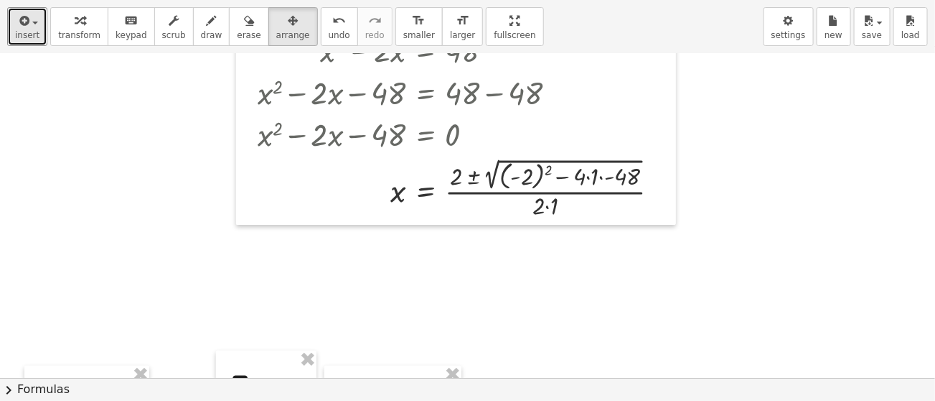
drag, startPoint x: 485, startPoint y: 22, endPoint x: 484, endPoint y: -75, distance: 96.9
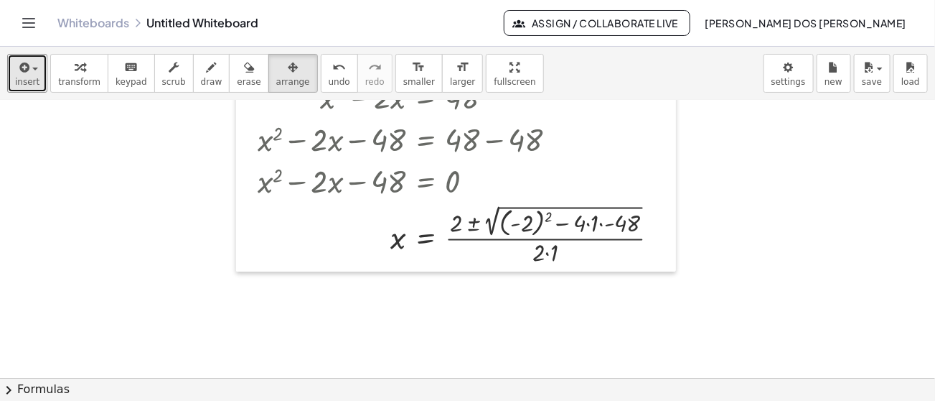
click at [484, 0] on html "Graspable Math Activities Get Started Activity Bank Assigned Work Classes White…" at bounding box center [467, 200] width 935 height 401
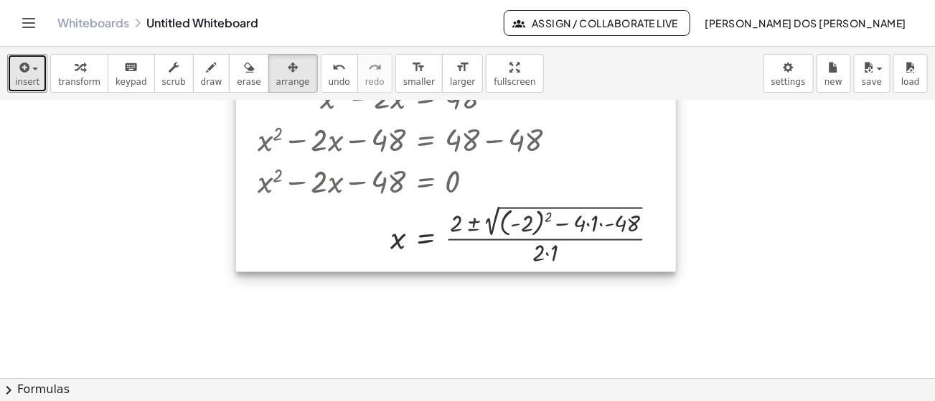
click at [559, 239] on div at bounding box center [456, 171] width 440 height 200
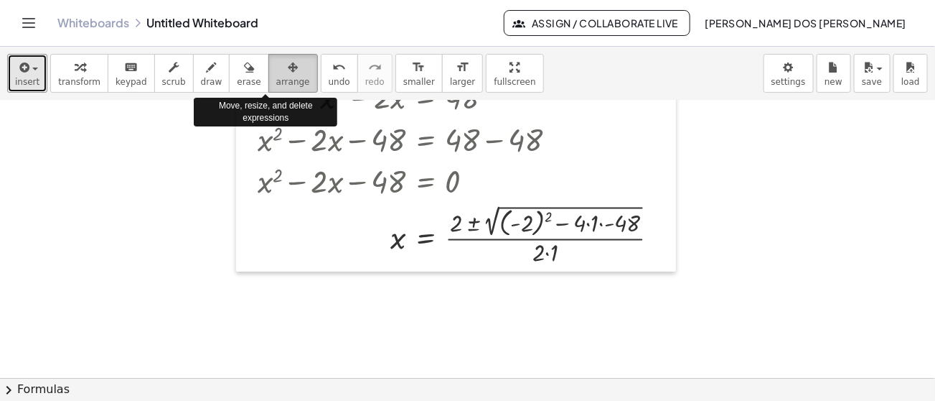
click at [276, 78] on span "arrange" at bounding box center [293, 82] width 34 height 10
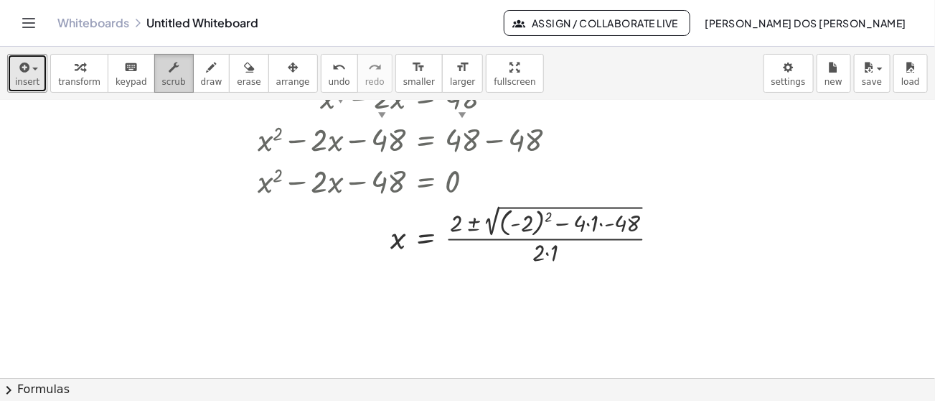
click at [169, 75] on icon "button" at bounding box center [174, 67] width 10 height 17
click at [554, 246] on div at bounding box center [465, 234] width 428 height 67
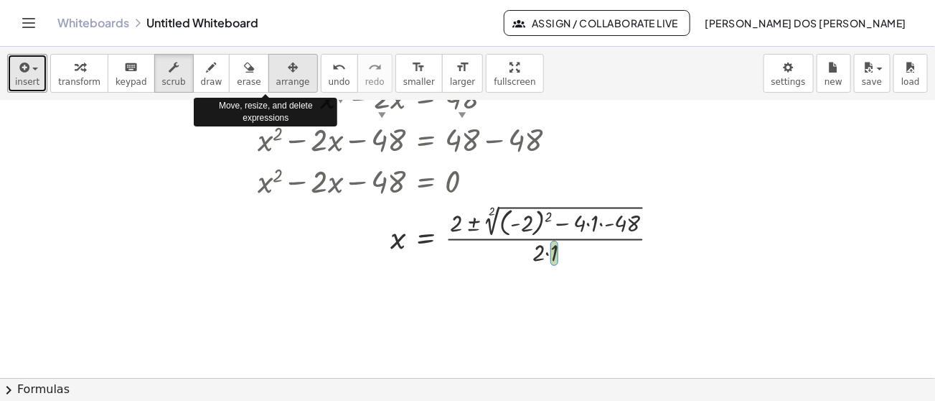
click at [276, 80] on span "arrange" at bounding box center [293, 82] width 34 height 10
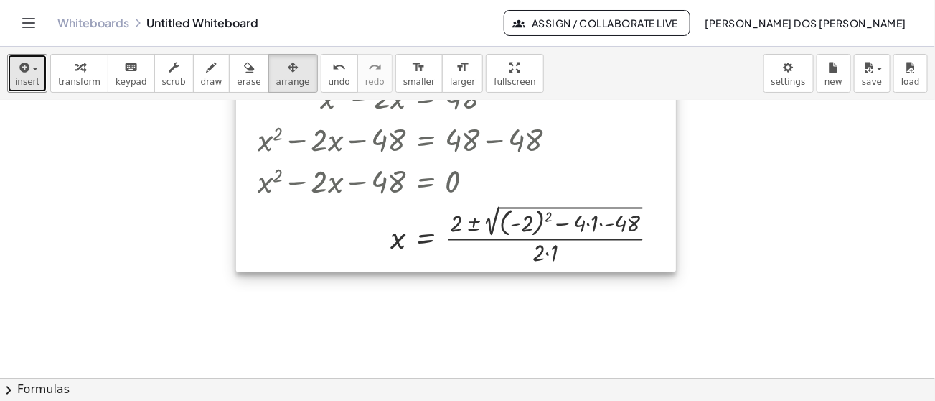
click at [510, 224] on div at bounding box center [456, 171] width 440 height 200
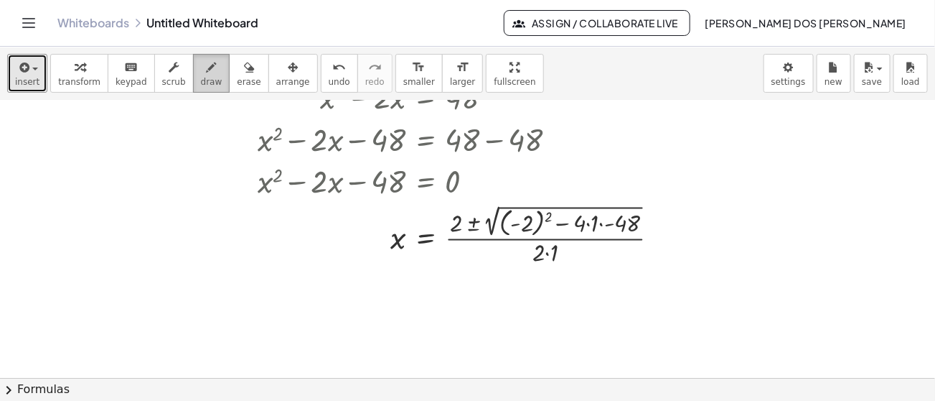
click at [201, 77] on span "draw" at bounding box center [212, 82] width 22 height 10
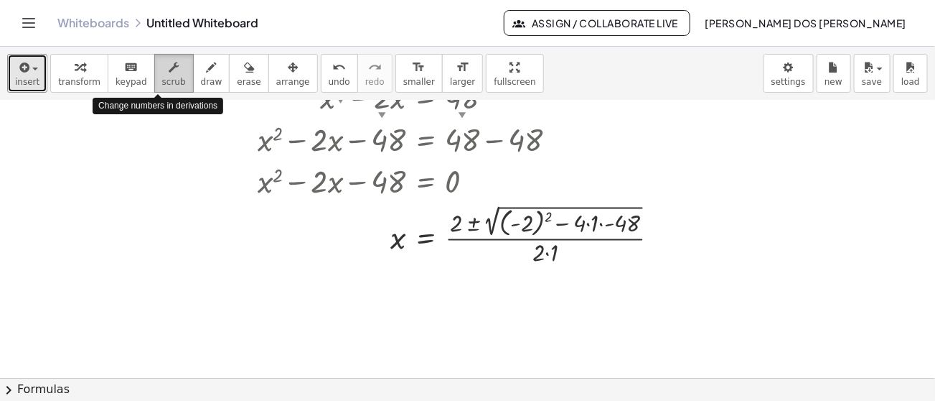
click at [162, 78] on span "scrub" at bounding box center [174, 82] width 24 height 10
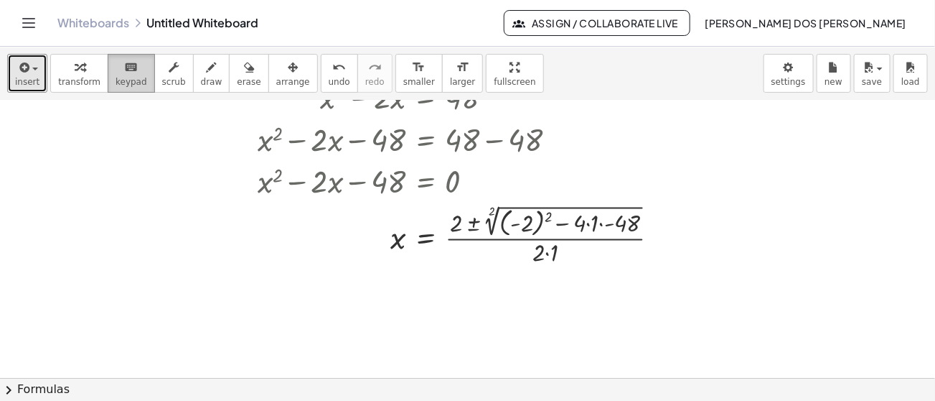
click at [121, 80] on span "keypad" at bounding box center [132, 82] width 32 height 10
click at [562, 228] on div at bounding box center [465, 234] width 428 height 67
click at [660, 241] on div at bounding box center [660, 235] width 13 height 13
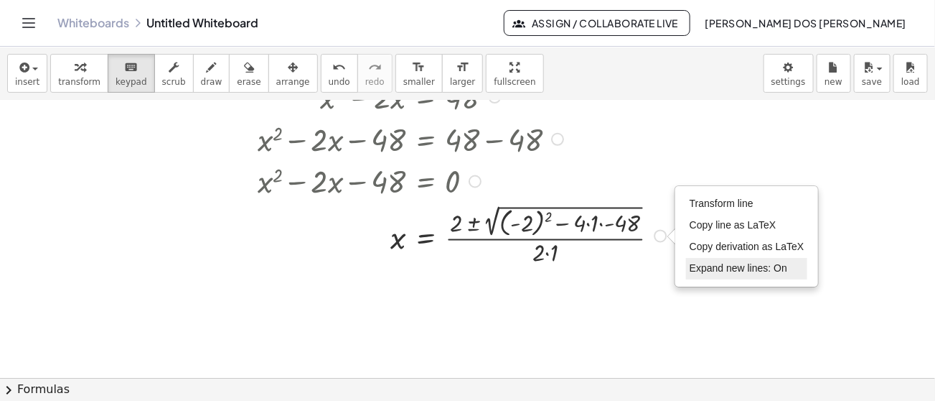
click at [718, 269] on span "Expand new lines: On" at bounding box center [739, 267] width 98 height 11
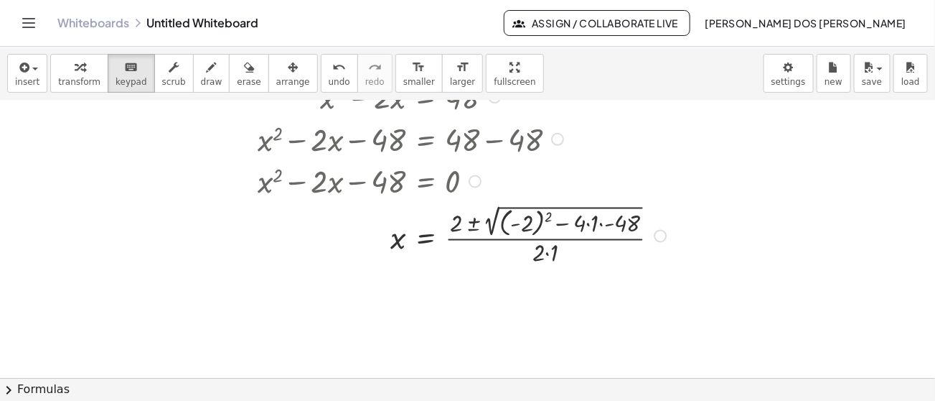
click at [615, 217] on div at bounding box center [465, 234] width 428 height 67
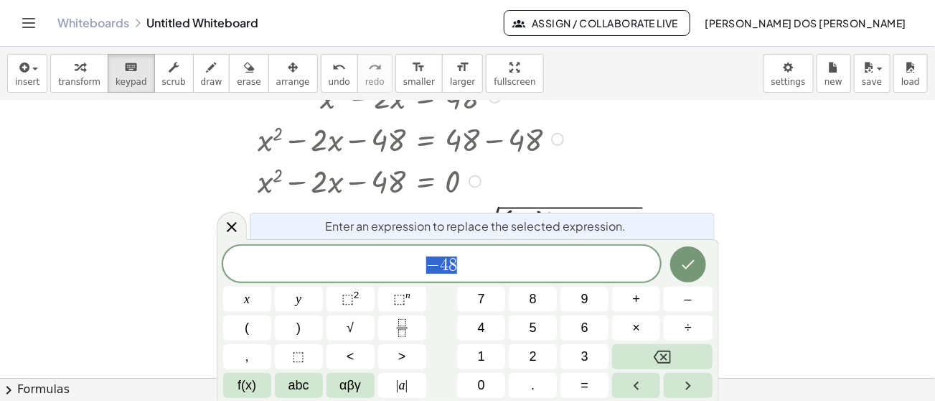
click at [615, 217] on div "Enter an expression to replace the selected expression." at bounding box center [482, 226] width 465 height 27
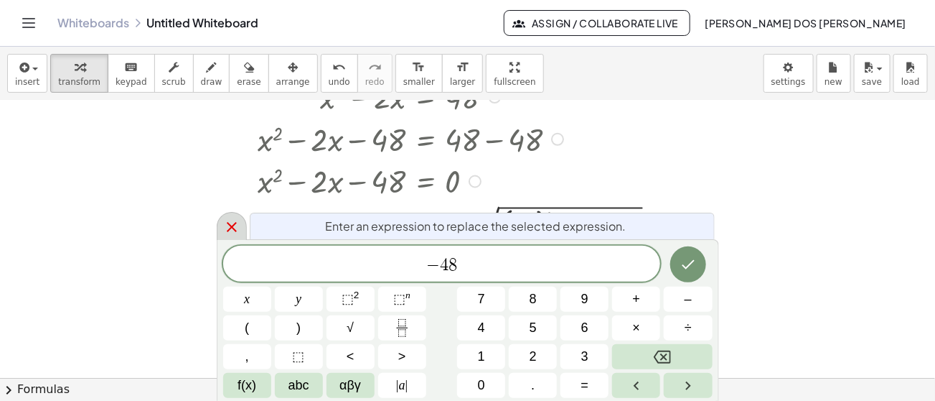
click at [228, 230] on icon at bounding box center [232, 227] width 10 height 10
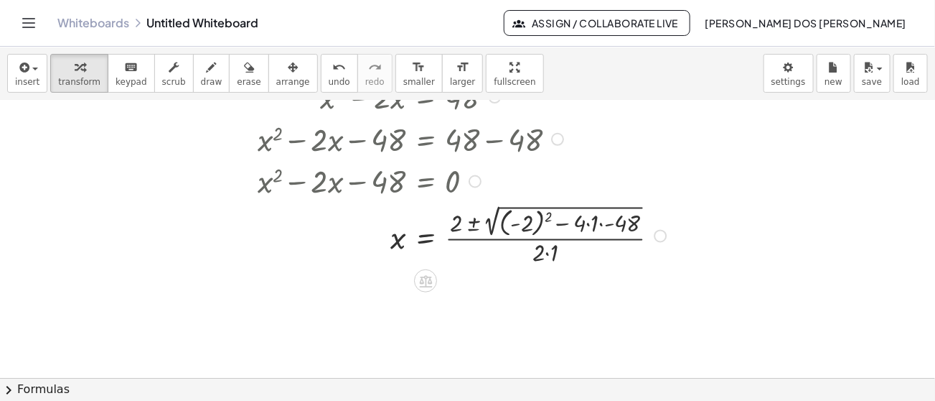
click at [475, 242] on div at bounding box center [465, 234] width 428 height 67
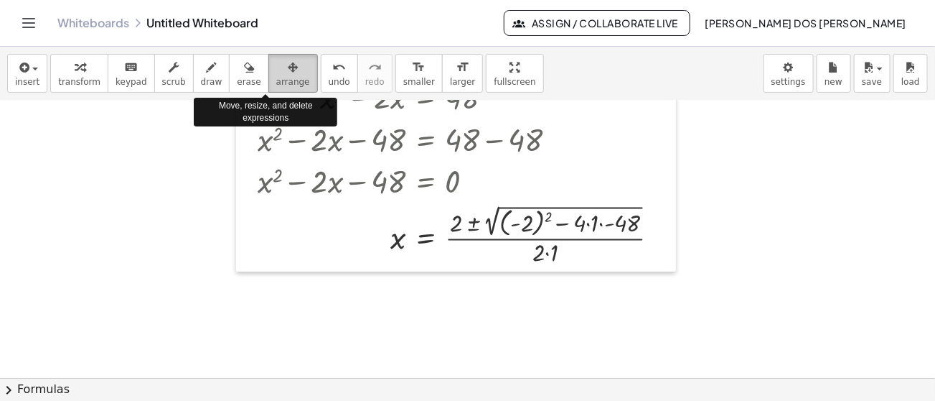
click at [288, 69] on icon "button" at bounding box center [293, 67] width 10 height 17
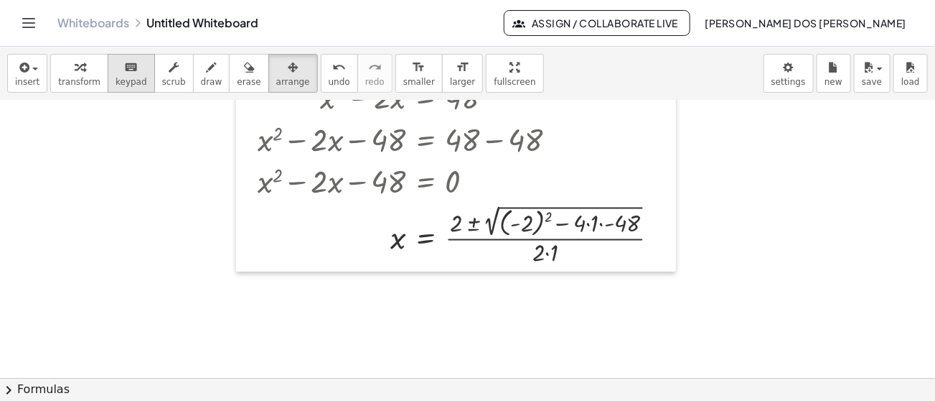
click at [124, 74] on icon "keyboard" at bounding box center [131, 67] width 14 height 17
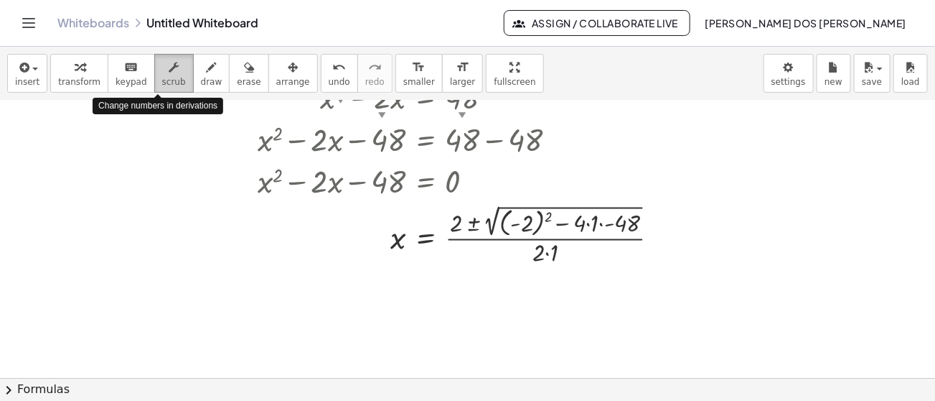
click at [169, 70] on icon "button" at bounding box center [174, 67] width 10 height 17
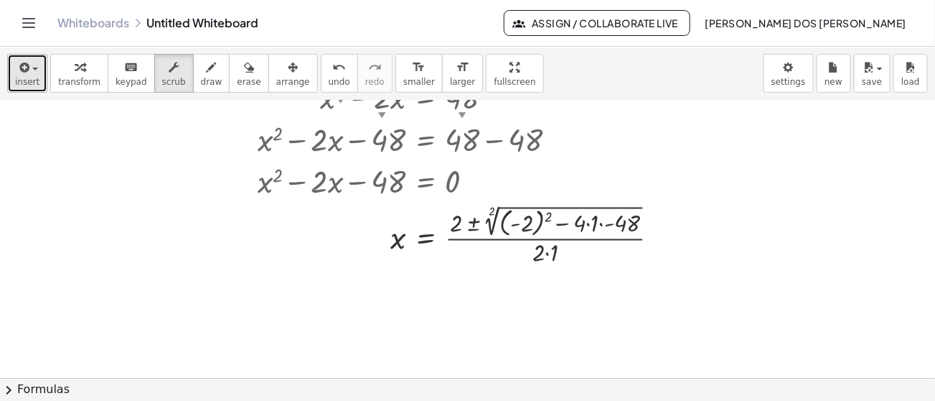
click at [32, 80] on span "insert" at bounding box center [27, 82] width 24 height 10
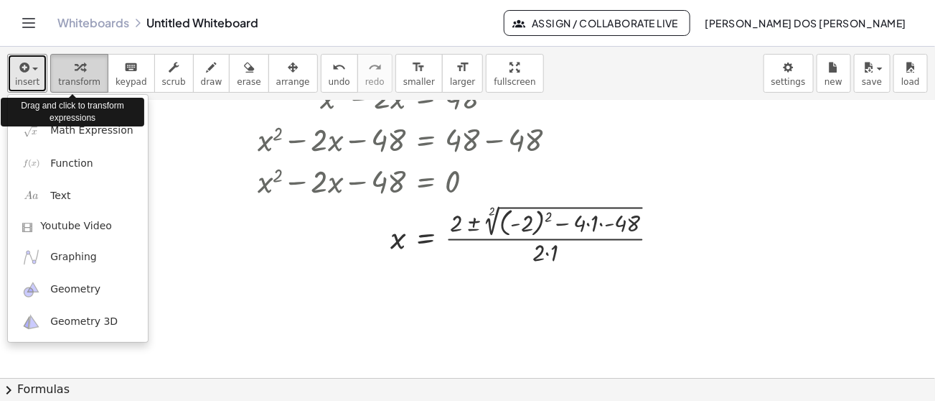
click at [75, 72] on icon "button" at bounding box center [80, 67] width 10 height 17
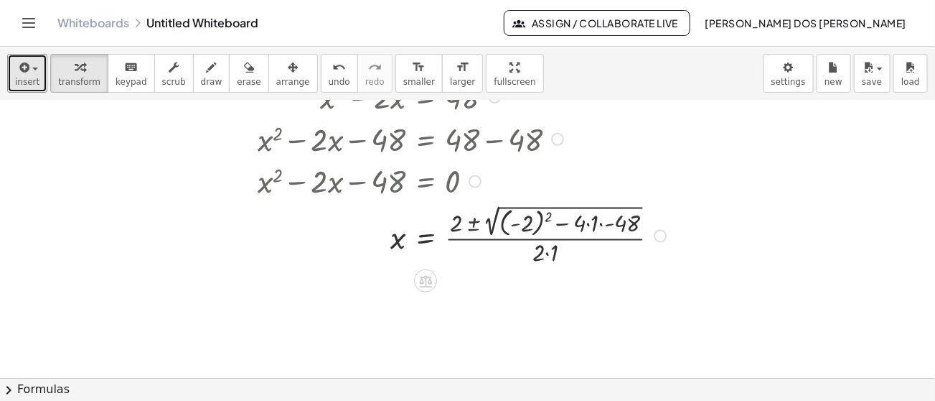
click at [466, 234] on div at bounding box center [465, 234] width 428 height 67
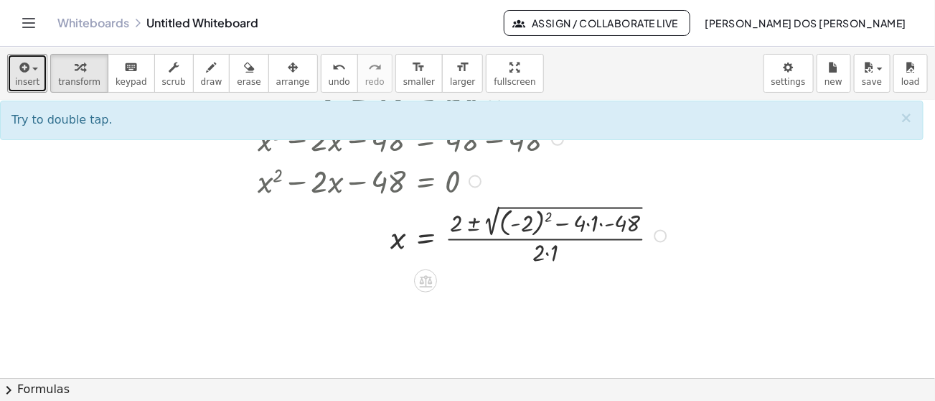
click at [515, 221] on div at bounding box center [465, 234] width 428 height 67
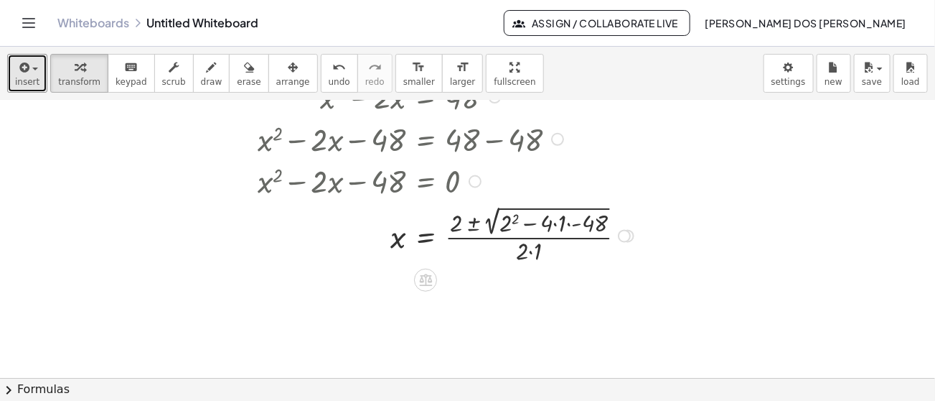
click at [515, 221] on div at bounding box center [448, 234] width 395 height 65
click at [515, 221] on div at bounding box center [445, 234] width 388 height 65
click at [543, 216] on div at bounding box center [445, 234] width 388 height 65
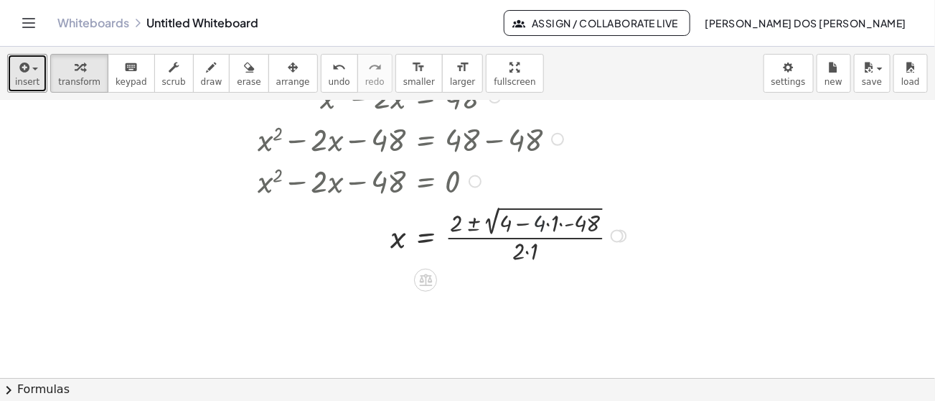
click at [543, 216] on div at bounding box center [445, 234] width 388 height 65
click at [574, 222] on div at bounding box center [445, 234] width 388 height 65
click at [574, 222] on div at bounding box center [438, 234] width 374 height 65
click at [605, 238] on div "Transform line Copy line as LaTeX Copy derivation as LaTeX Expand new lines: On" at bounding box center [604, 235] width 13 height 13
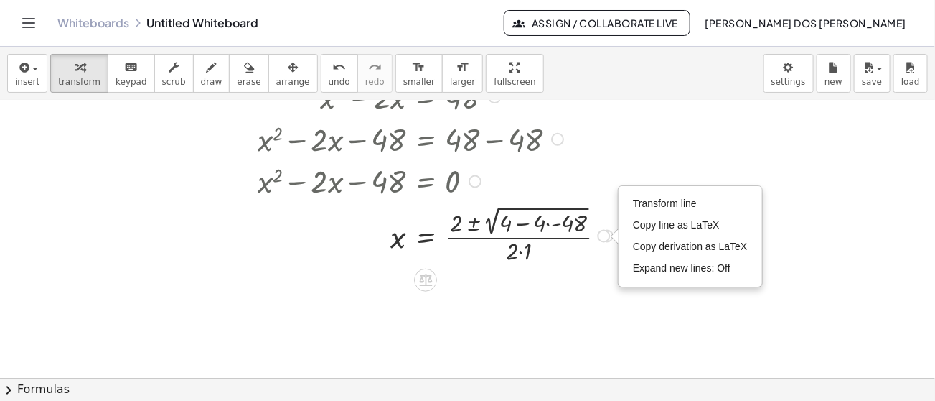
click at [568, 266] on div "+ x 2 − · 2 · x = 48 + x 2 − · 2 · x − 48 = + 48 − 48 + x 2 − · 2 · x − 48 = 0 …" at bounding box center [429, 171] width 387 height 200
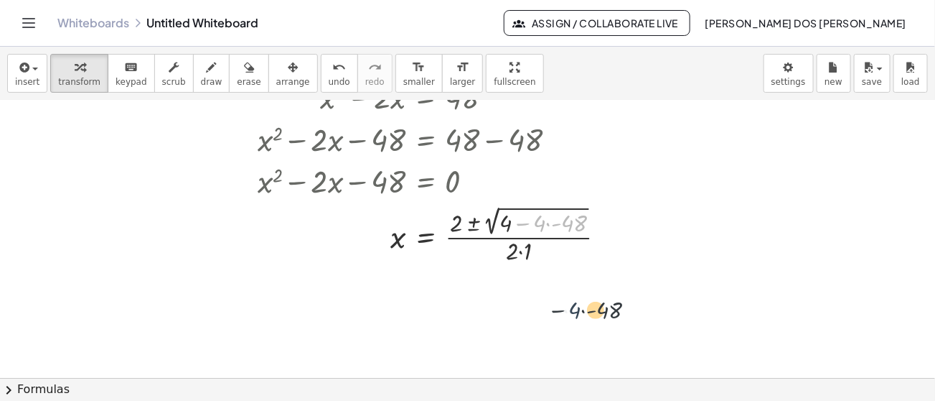
drag, startPoint x: 533, startPoint y: 225, endPoint x: 561, endPoint y: 274, distance: 56.3
click at [561, 274] on div "+ x 2 − · 2 · x = 48 + x 2 − · 2 · x − 48 = + 48 − 48 + x 2 − · 2 · x − 48 = 0 …" at bounding box center [467, 375] width 935 height 650
click at [546, 260] on div at bounding box center [438, 234] width 374 height 65
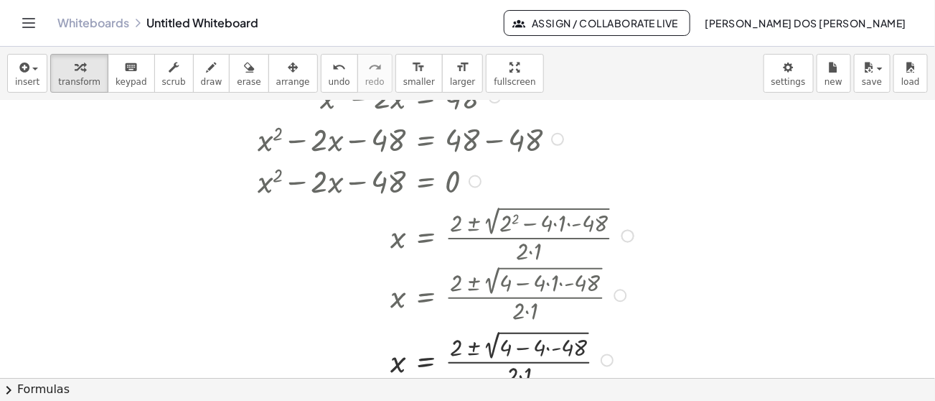
drag, startPoint x: 609, startPoint y: 236, endPoint x: 610, endPoint y: 388, distance: 152.2
click at [610, 388] on div "insert select one: Math Expression Function Text Youtube Video Graphing Geometr…" at bounding box center [467, 224] width 935 height 354
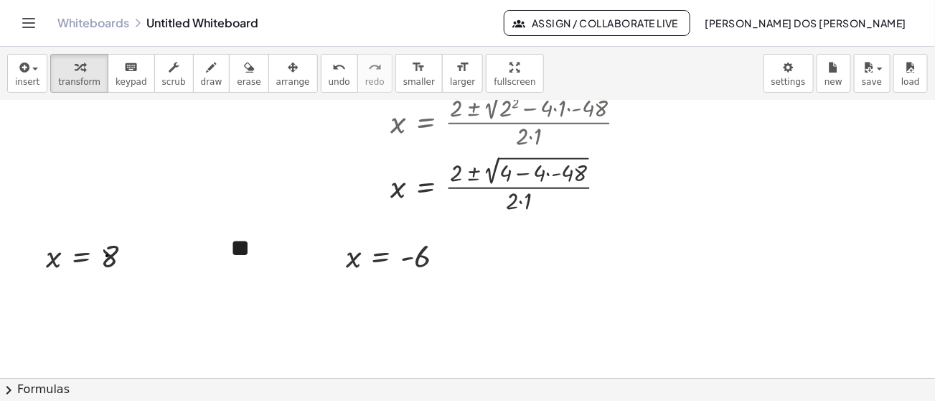
scroll to position [243, 0]
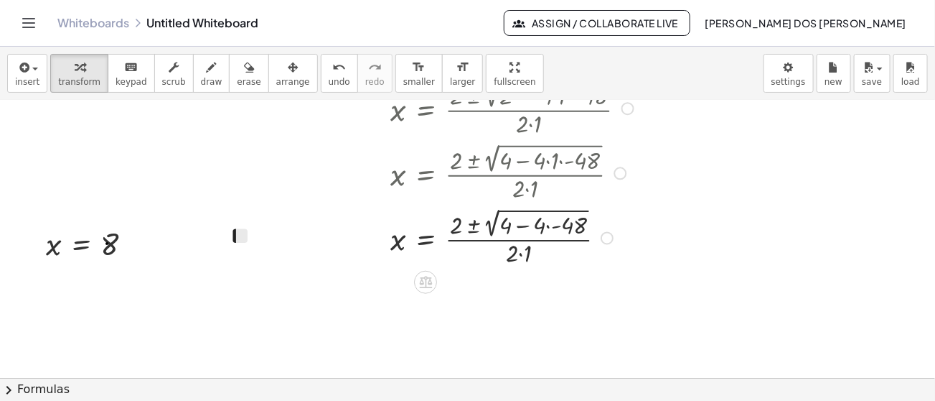
drag, startPoint x: 602, startPoint y: 171, endPoint x: 618, endPoint y: 266, distance: 96.9
click at [426, 238] on div "x = · ( + 2 ± 2 √ ( + − · 4 · - ) ) · 2 · 1 4 48 Transform line Copy line as La…" at bounding box center [426, 238] width 0 height 0
click at [618, 266] on div at bounding box center [465, 236] width 428 height 65
click at [71, 252] on div at bounding box center [95, 243] width 112 height 41
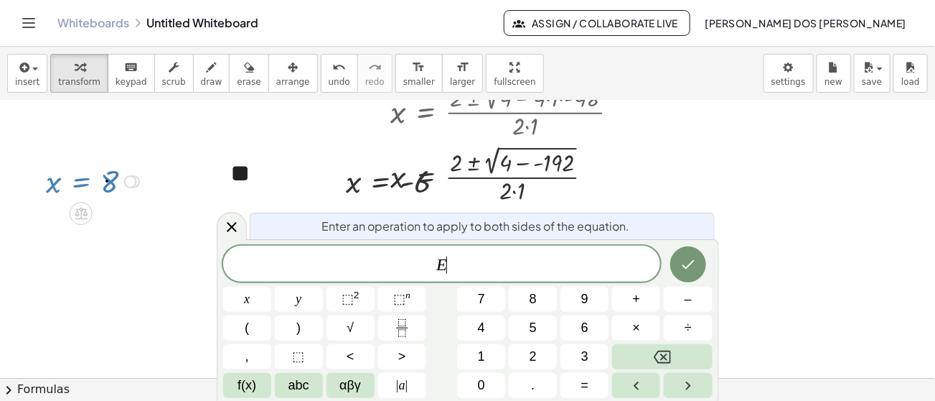
click at [71, 252] on div at bounding box center [467, 120] width 935 height 650
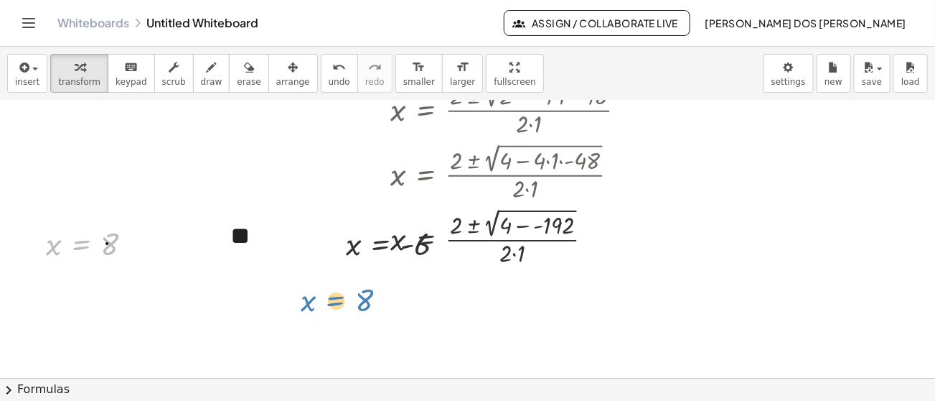
drag, startPoint x: 80, startPoint y: 243, endPoint x: 297, endPoint y: 319, distance: 230.0
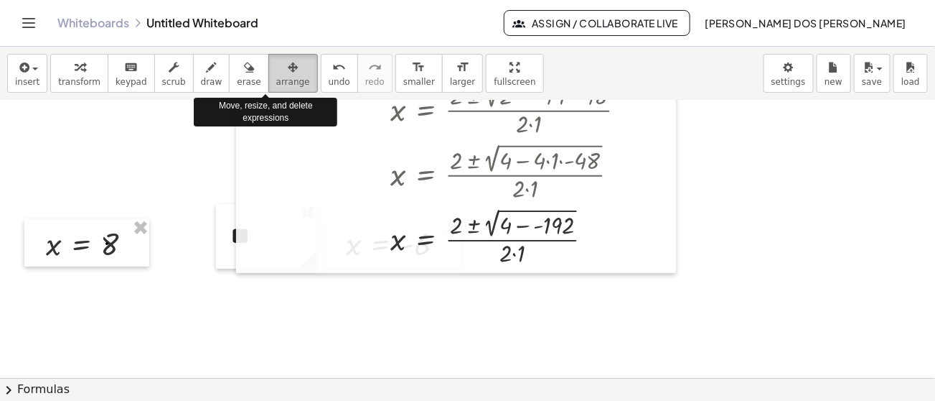
click at [273, 74] on button "arrange" at bounding box center [294, 73] width 50 height 39
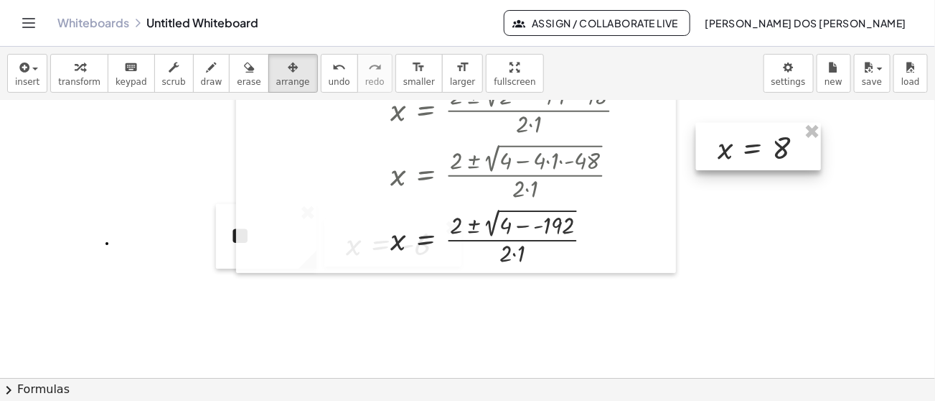
drag, startPoint x: 77, startPoint y: 230, endPoint x: 741, endPoint y: 125, distance: 672.3
click at [741, 125] on div at bounding box center [758, 147] width 125 height 48
click at [81, 302] on div at bounding box center [467, 182] width 935 height 650
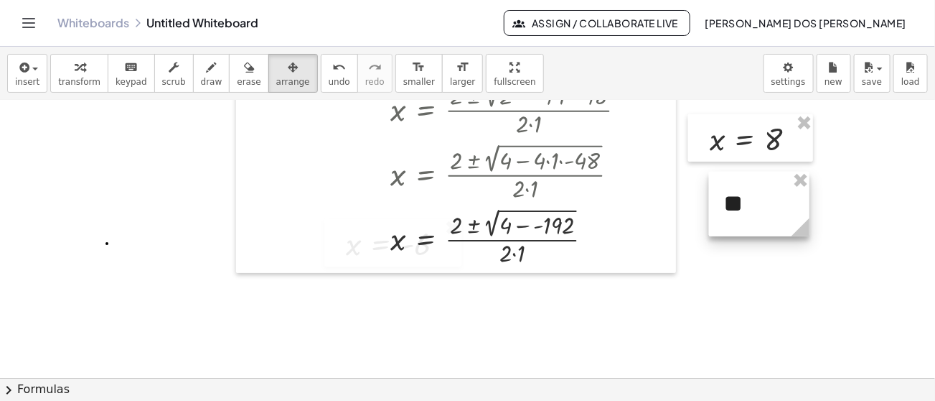
drag, startPoint x: 220, startPoint y: 245, endPoint x: 714, endPoint y: 213, distance: 494.3
click at [714, 213] on div at bounding box center [759, 204] width 101 height 65
click at [283, 321] on div at bounding box center [467, 182] width 935 height 650
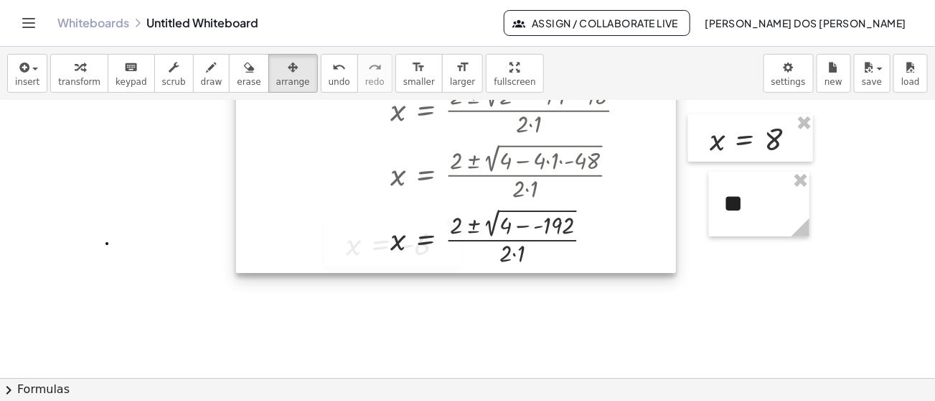
click at [350, 255] on div at bounding box center [456, 75] width 440 height 395
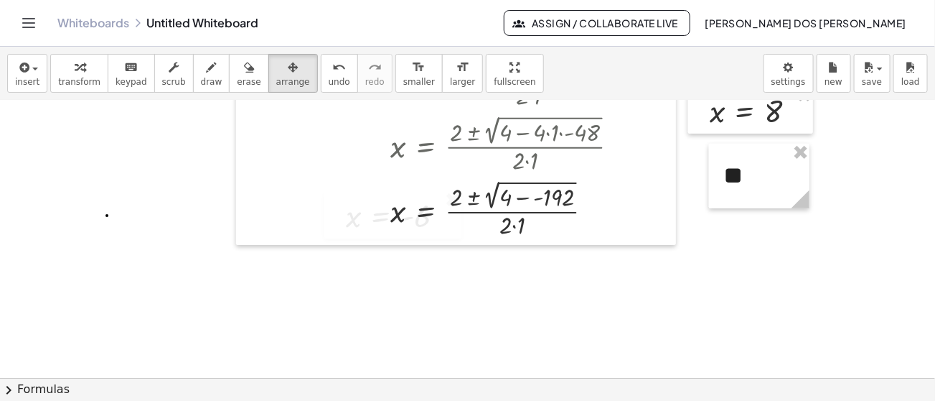
scroll to position [266, 0]
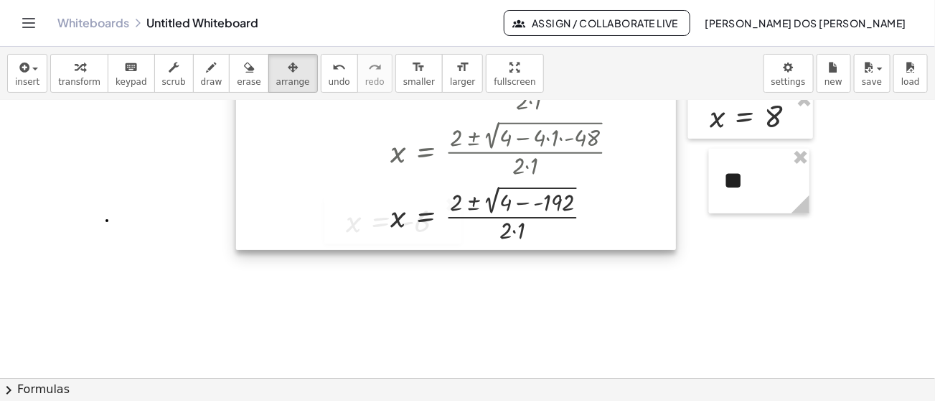
click at [257, 217] on div at bounding box center [456, 52] width 440 height 395
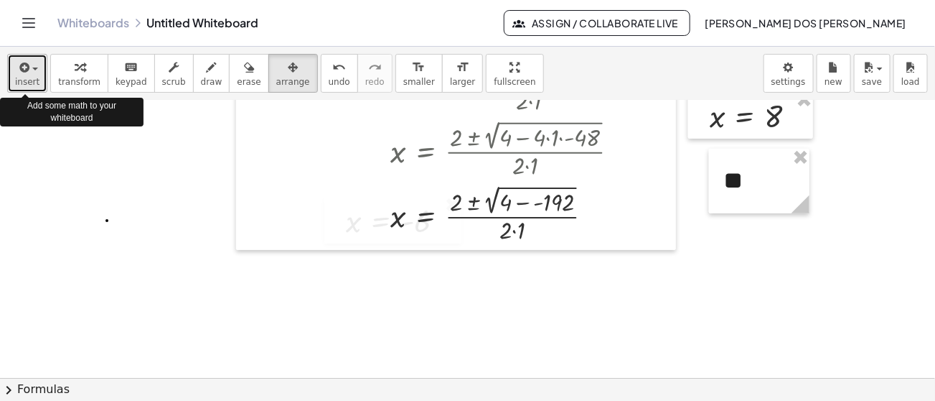
click at [12, 75] on button "insert" at bounding box center [27, 73] width 40 height 39
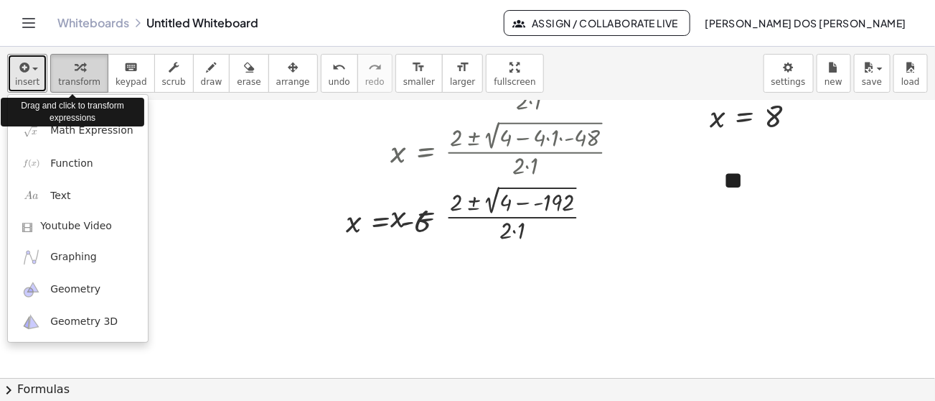
click at [64, 69] on div "button" at bounding box center [79, 66] width 42 height 17
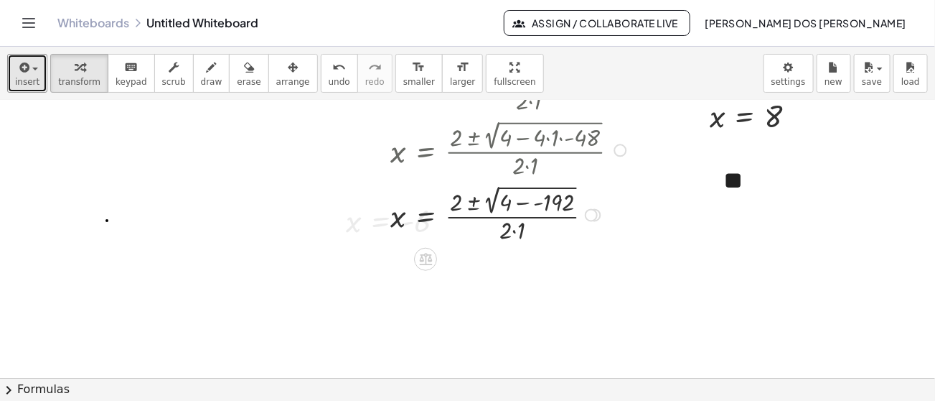
click at [447, 235] on div at bounding box center [465, 213] width 428 height 65
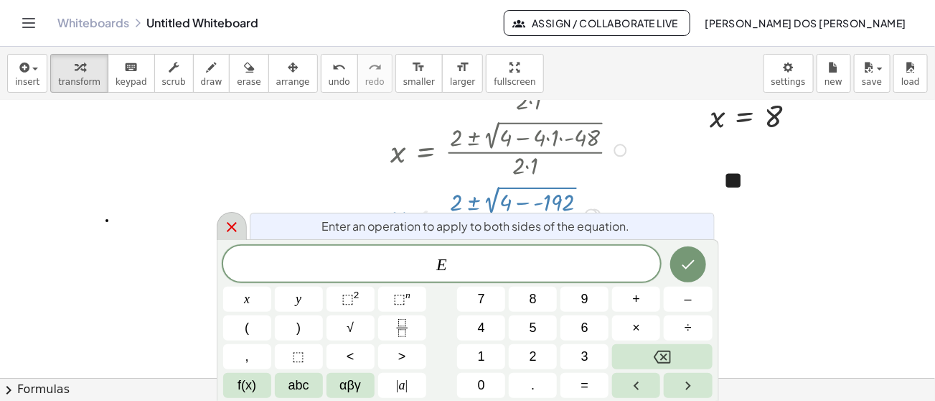
click at [226, 227] on icon at bounding box center [231, 226] width 17 height 17
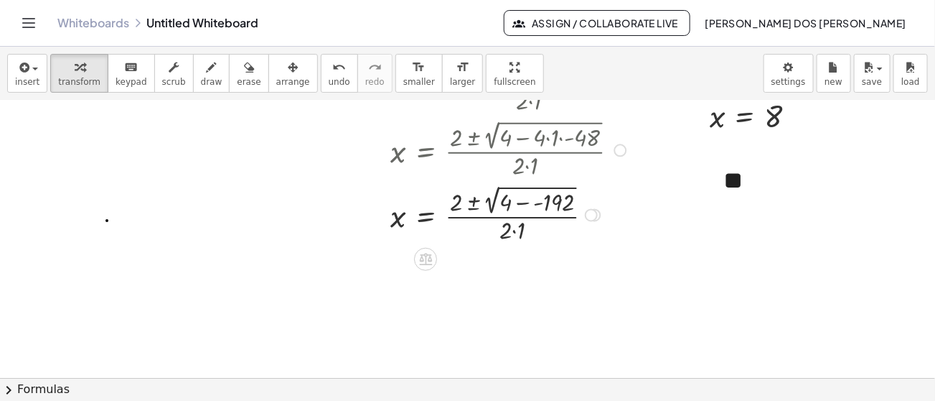
click at [618, 148] on div at bounding box center [621, 150] width 13 height 13
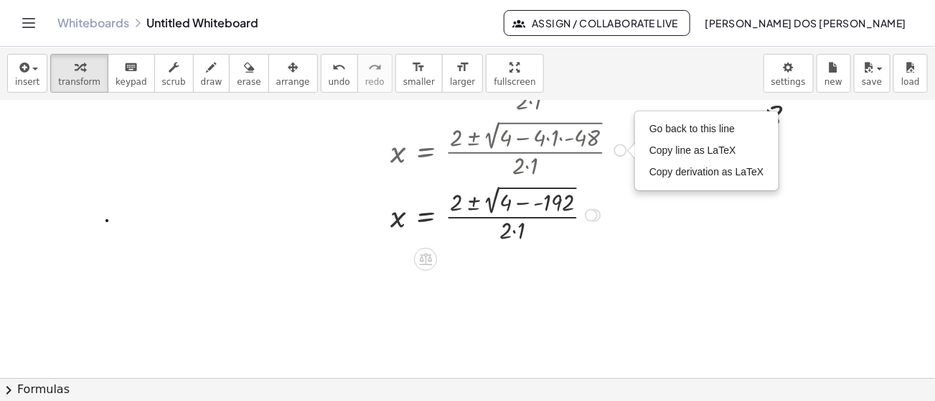
click at [618, 148] on div "Go back to this line Copy line as LaTeX Copy derivation as LaTeX" at bounding box center [621, 150] width 13 height 13
click at [663, 125] on span "Go back to this line" at bounding box center [692, 128] width 85 height 11
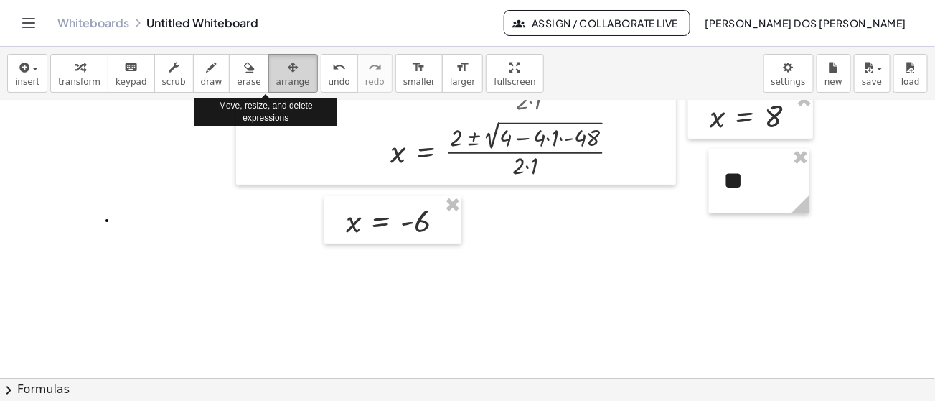
click at [276, 73] on div "button" at bounding box center [293, 66] width 34 height 17
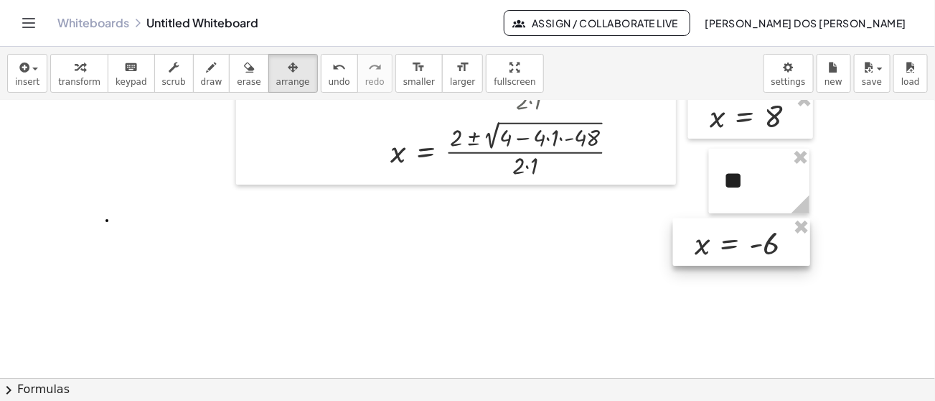
drag, startPoint x: 425, startPoint y: 228, endPoint x: 774, endPoint y: 253, distance: 349.8
click at [774, 253] on div at bounding box center [741, 242] width 137 height 48
click at [777, 256] on div at bounding box center [744, 247] width 137 height 48
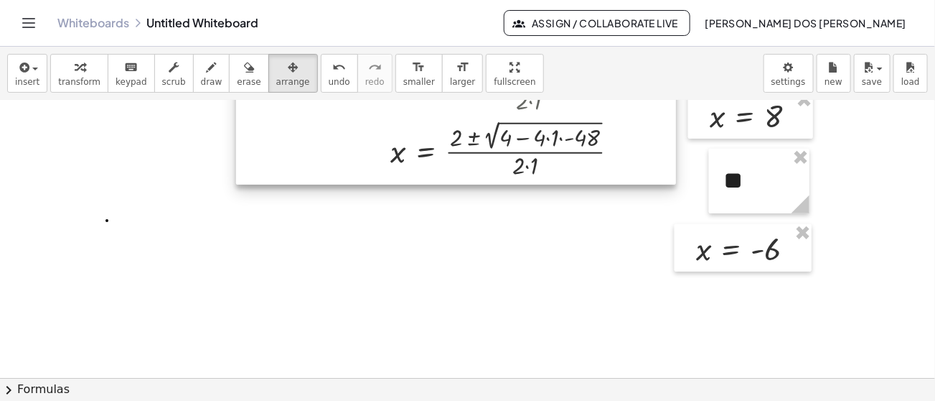
click at [518, 139] on div at bounding box center [456, 20] width 440 height 330
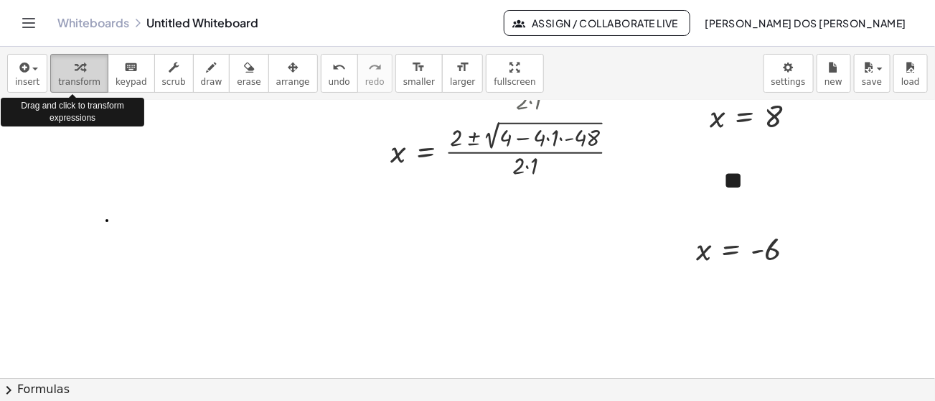
click at [78, 77] on span "transform" at bounding box center [79, 82] width 42 height 10
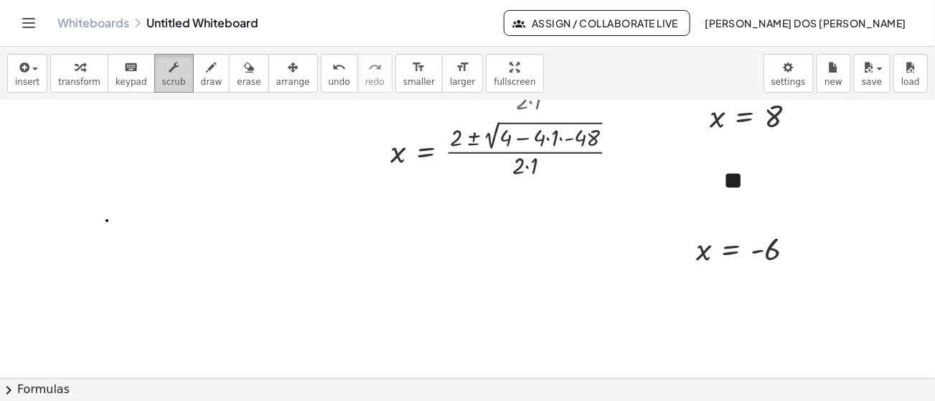
click at [162, 69] on div "button" at bounding box center [174, 66] width 24 height 17
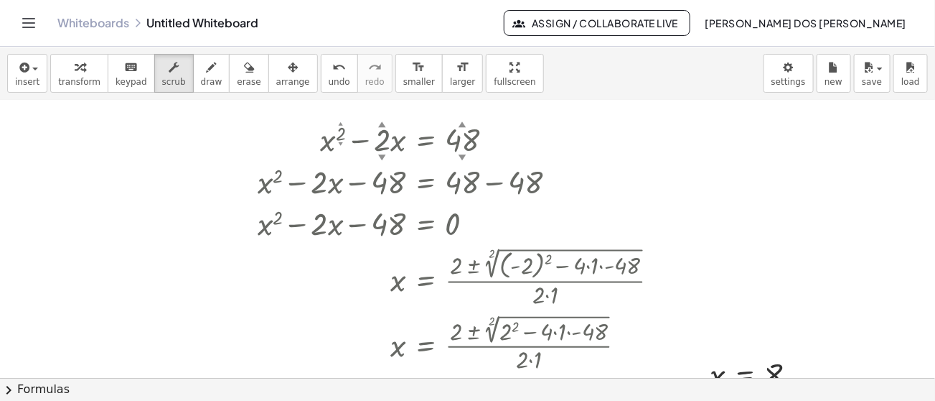
scroll to position [0, 0]
